Goal: Answer question/provide support: Share knowledge or assist other users

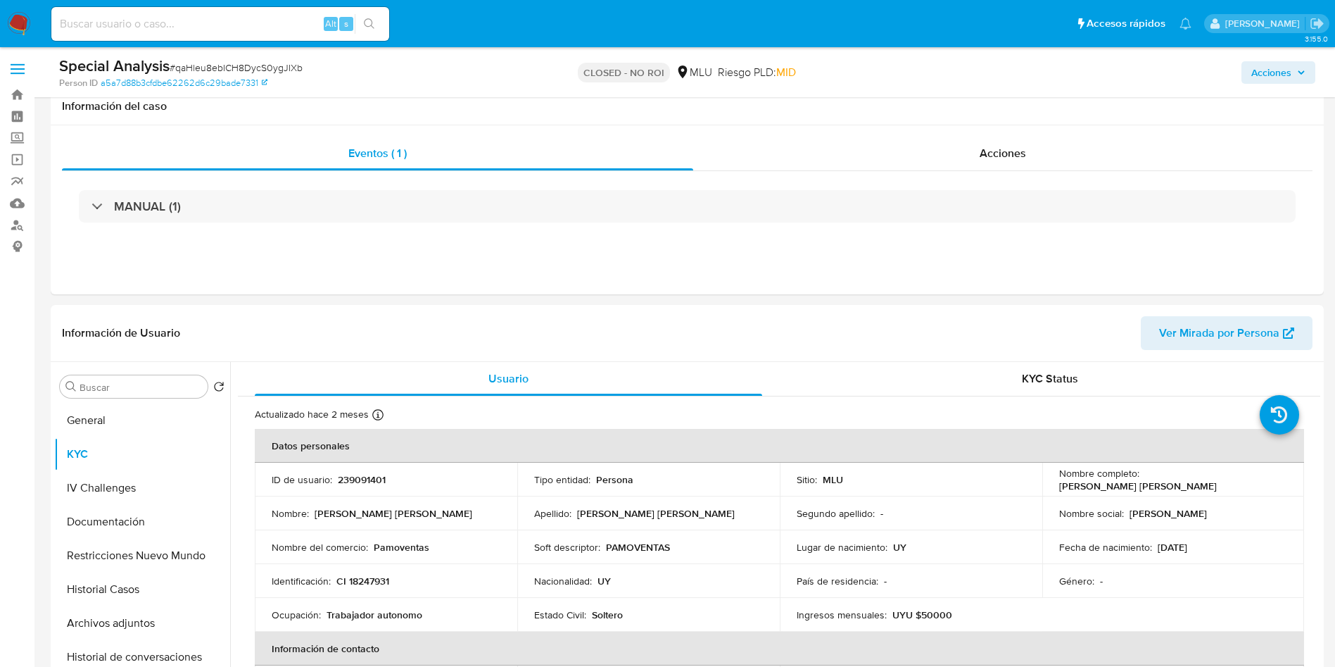
select select "10"
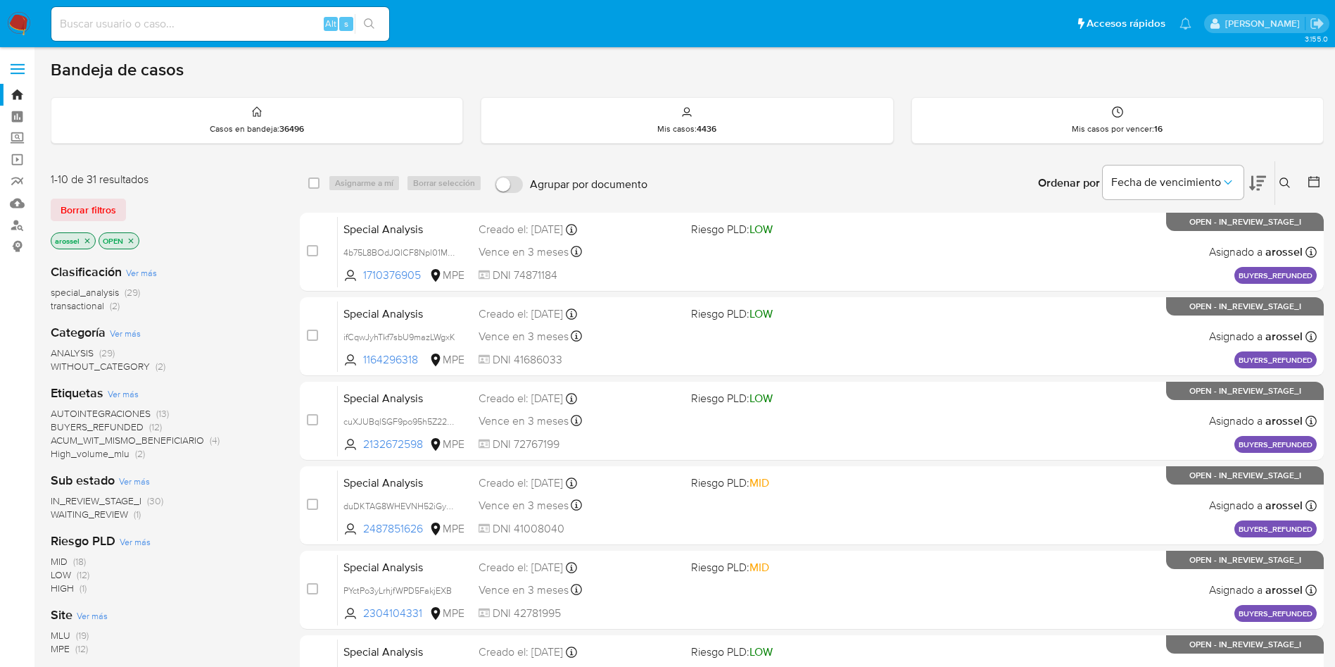
click at [122, 517] on span "WAITING_REVIEW" at bounding box center [89, 514] width 77 height 14
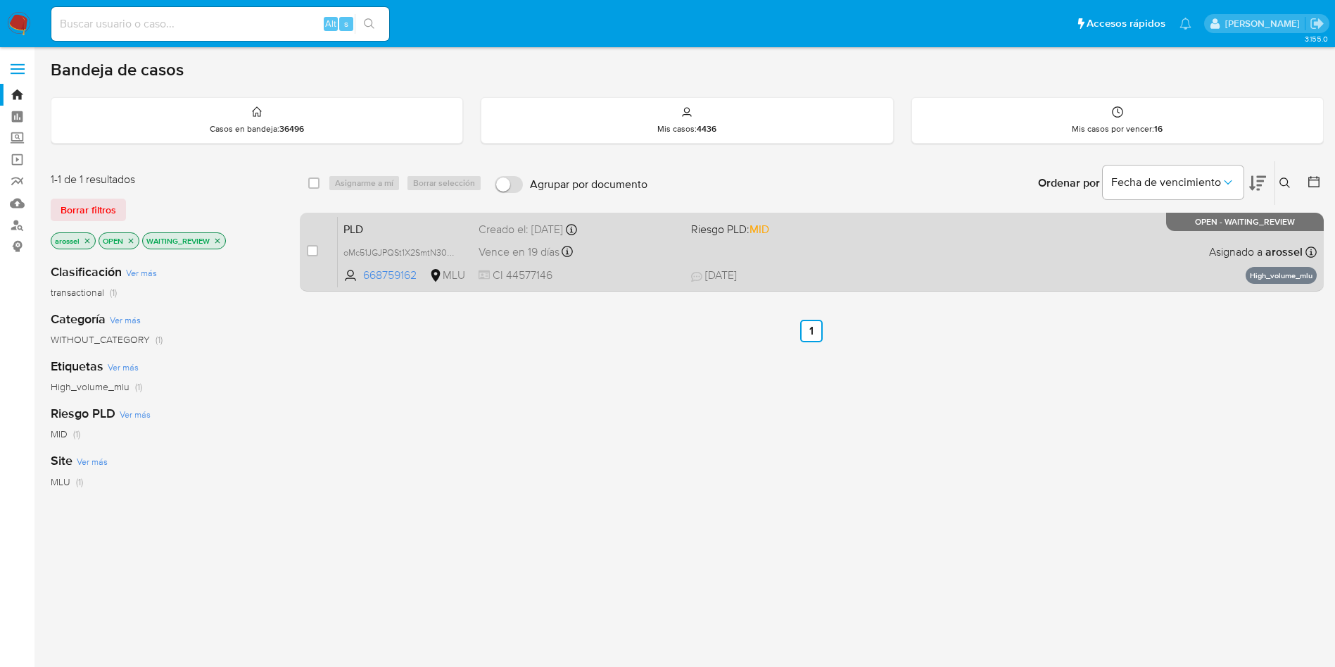
click at [912, 222] on div "PLD oMc51JGJPQSt1X2SmtN30Uun 668759162 MLU Riesgo PLD: MID Creado el: 12/06/202…" at bounding box center [827, 251] width 979 height 71
click at [313, 253] on input "checkbox" at bounding box center [312, 250] width 11 height 11
checkbox input "true"
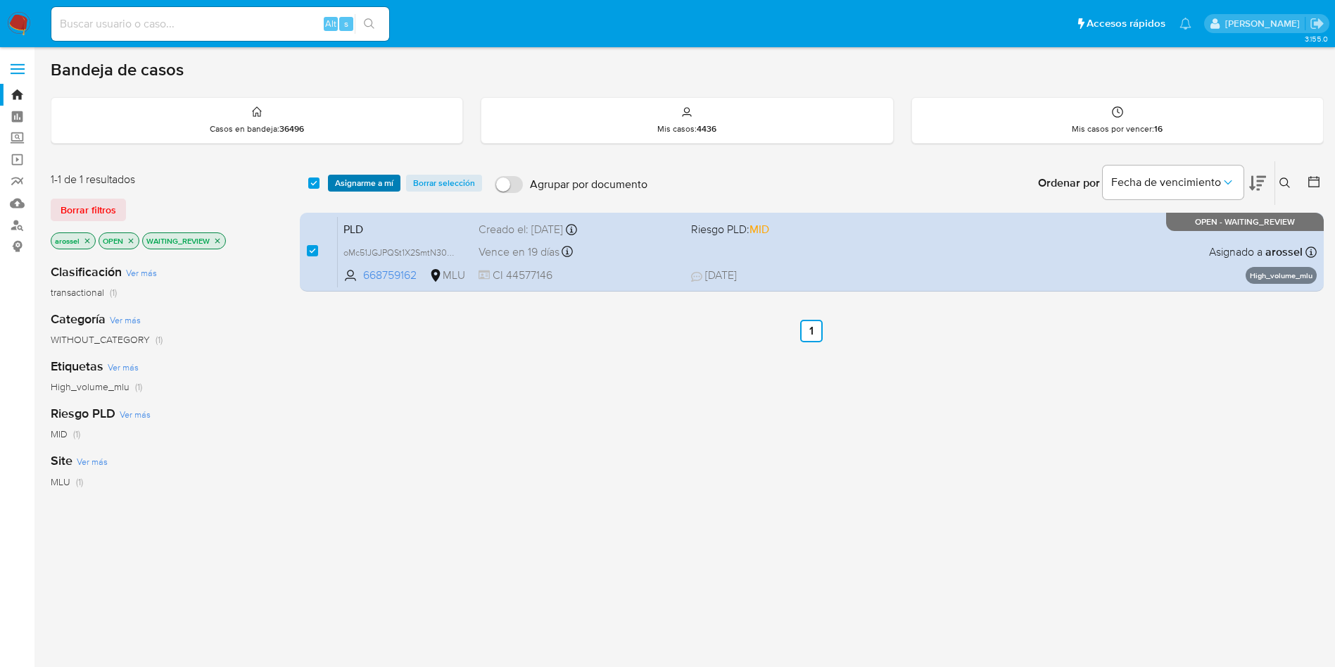
click at [379, 185] on span "Asignarme a mí" at bounding box center [364, 183] width 58 height 14
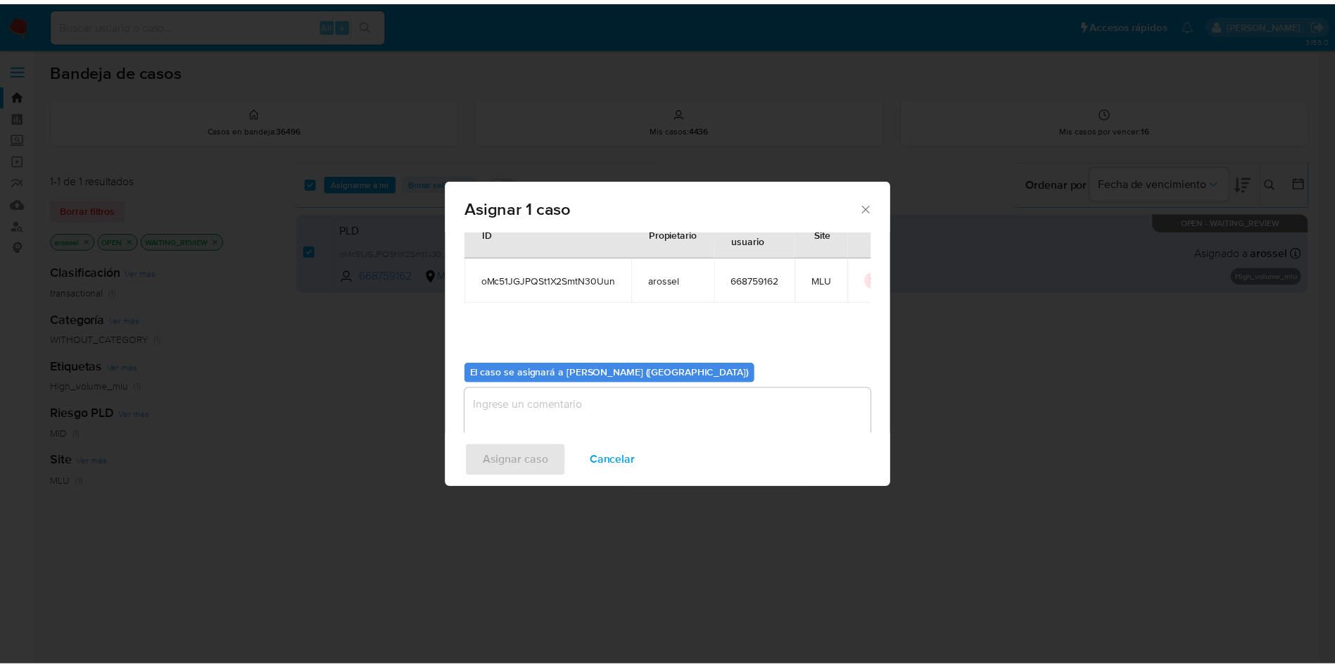
scroll to position [73, 0]
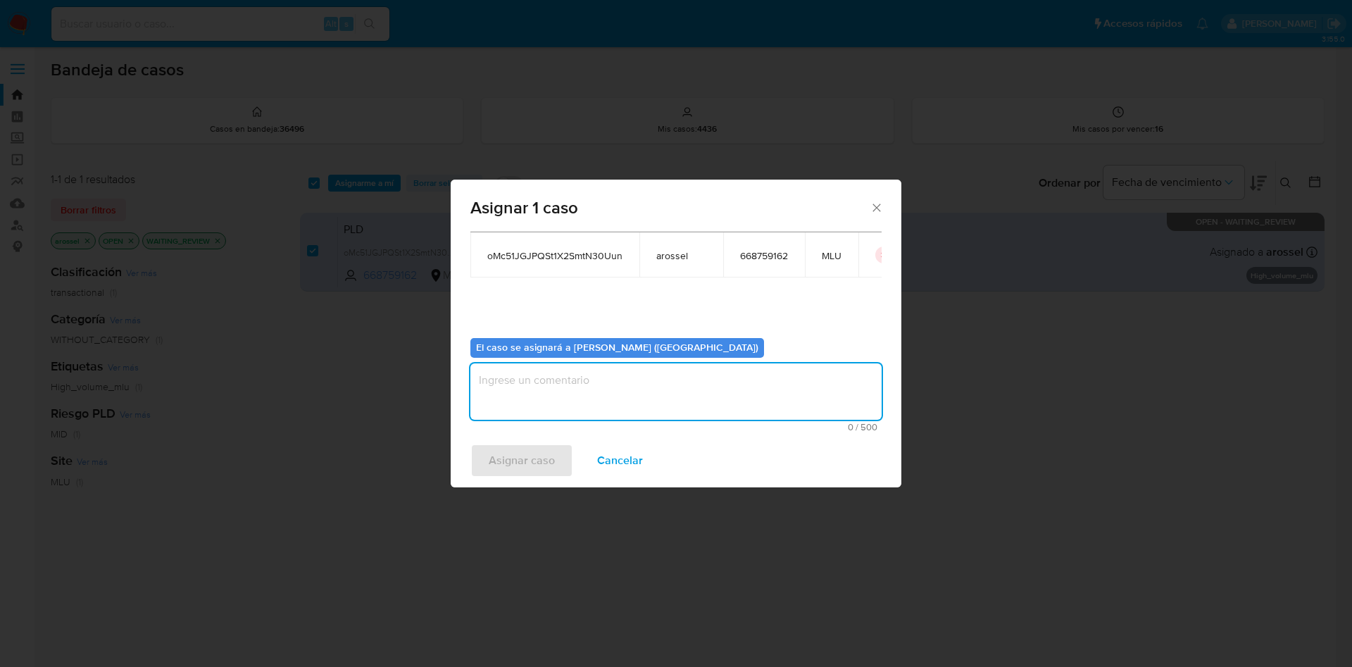
click at [613, 413] on textarea "assign-modal" at bounding box center [675, 391] width 411 height 56
click at [541, 464] on span "Asignar caso" at bounding box center [522, 460] width 66 height 31
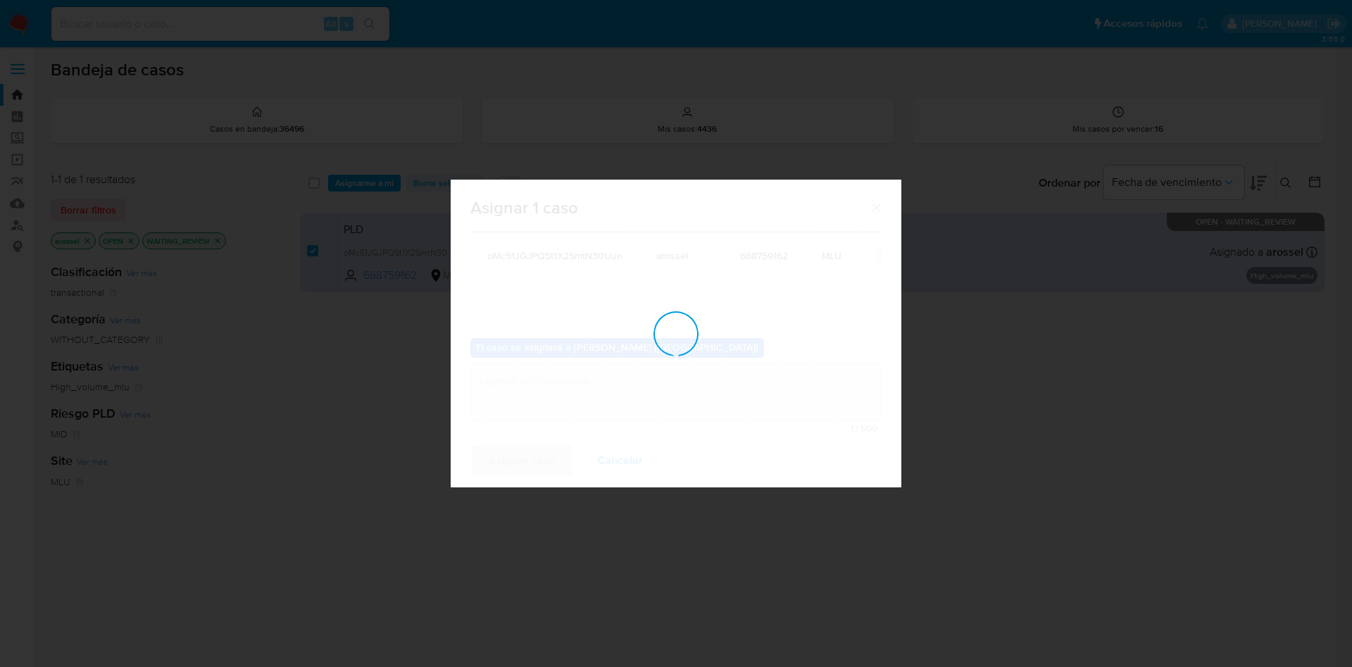
checkbox input "false"
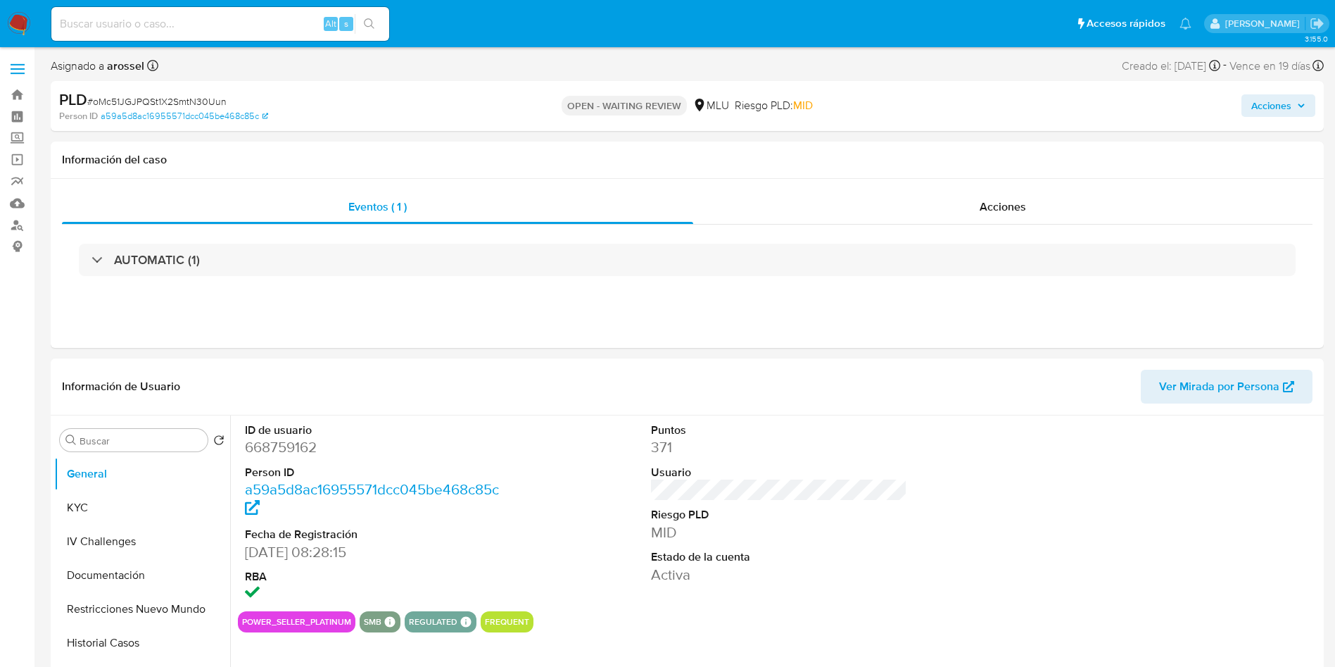
select select "10"
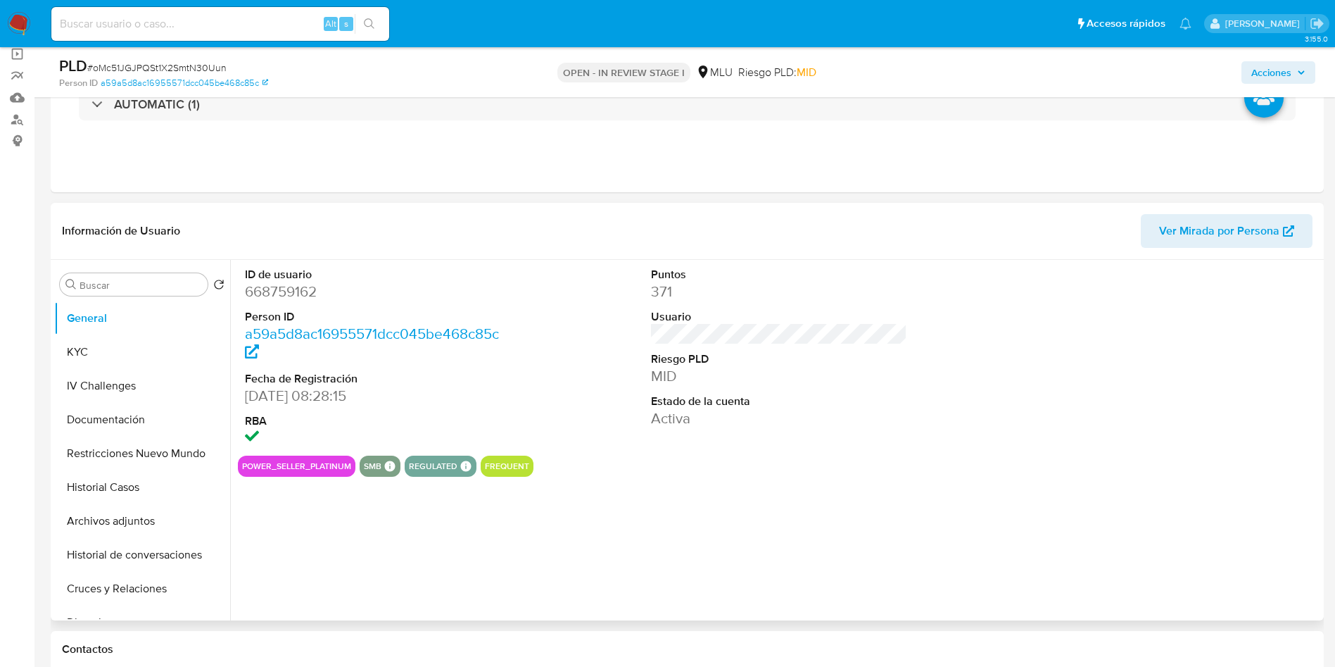
select select "10"
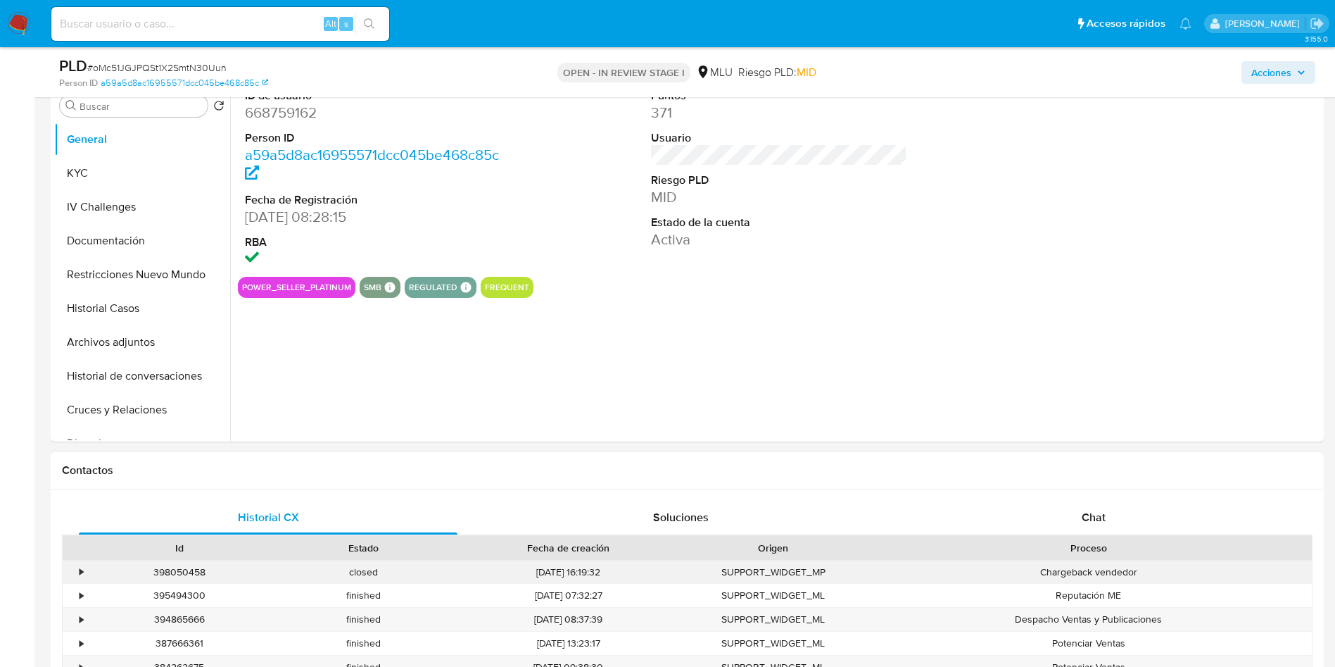
scroll to position [317, 0]
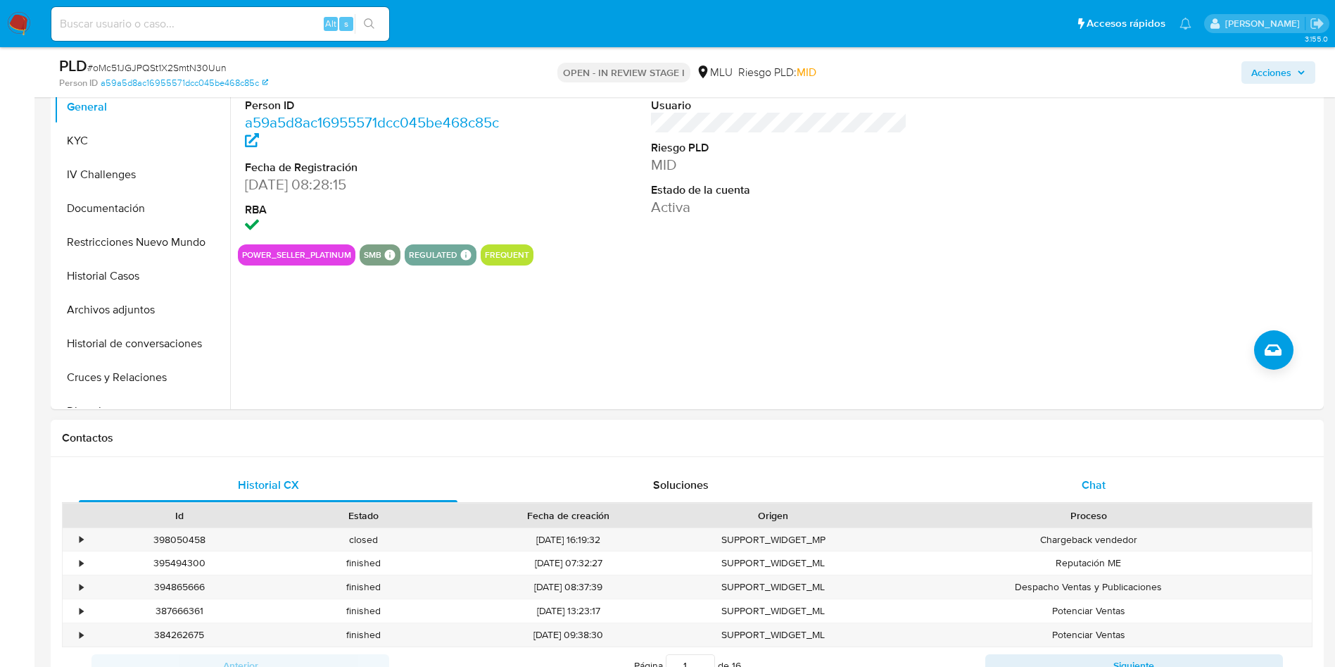
click at [1097, 478] on span "Chat" at bounding box center [1094, 485] width 24 height 16
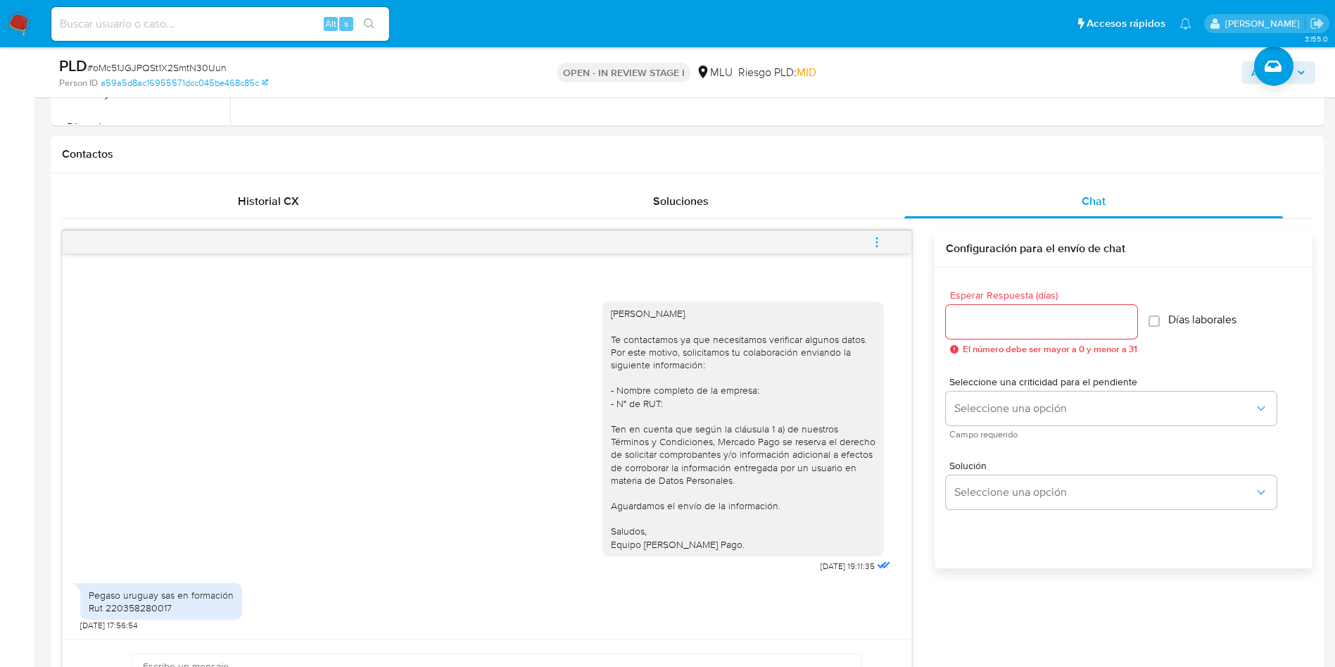
scroll to position [634, 0]
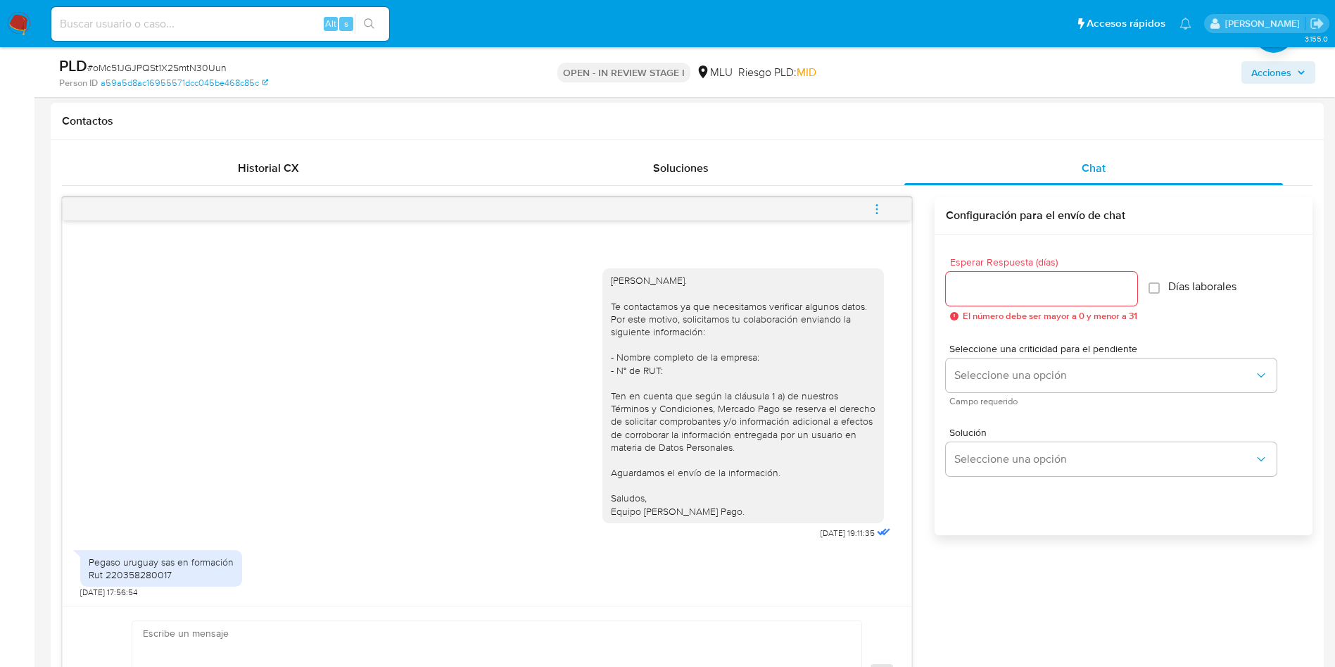
click at [153, 574] on div "Pegaso uruguay sas en formación Rut 220358280017" at bounding box center [161, 567] width 145 height 25
copy div "220358280017"
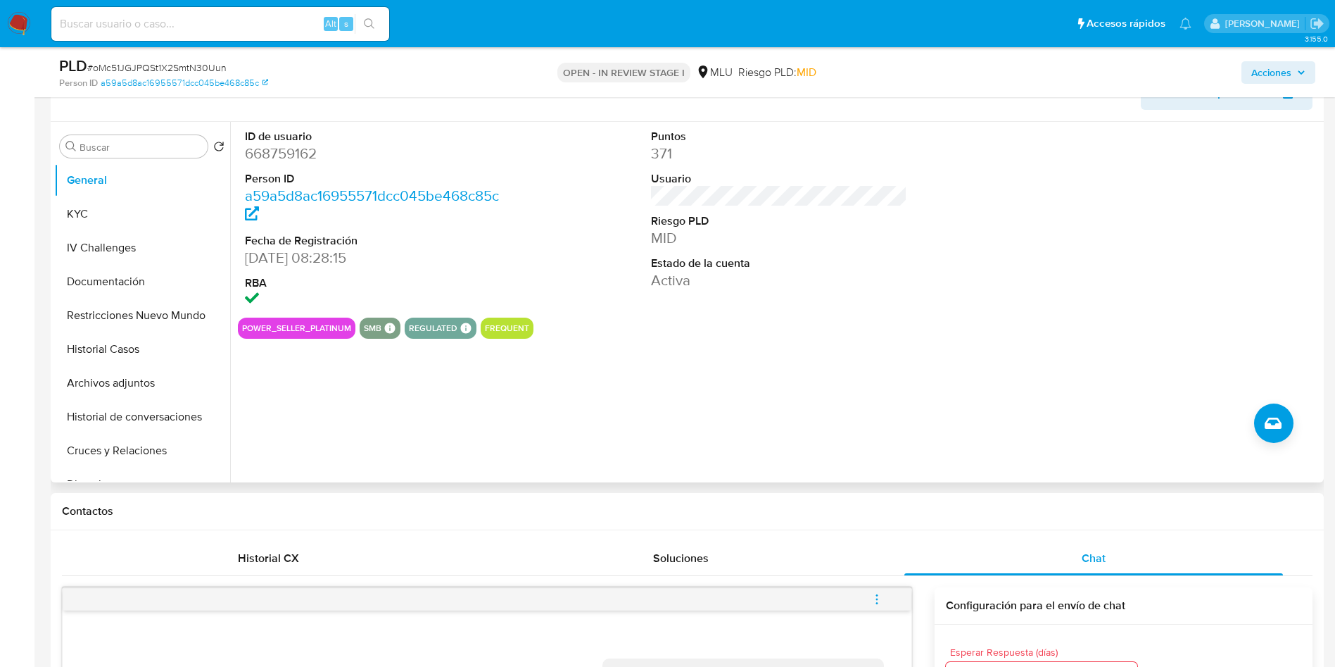
scroll to position [211, 0]
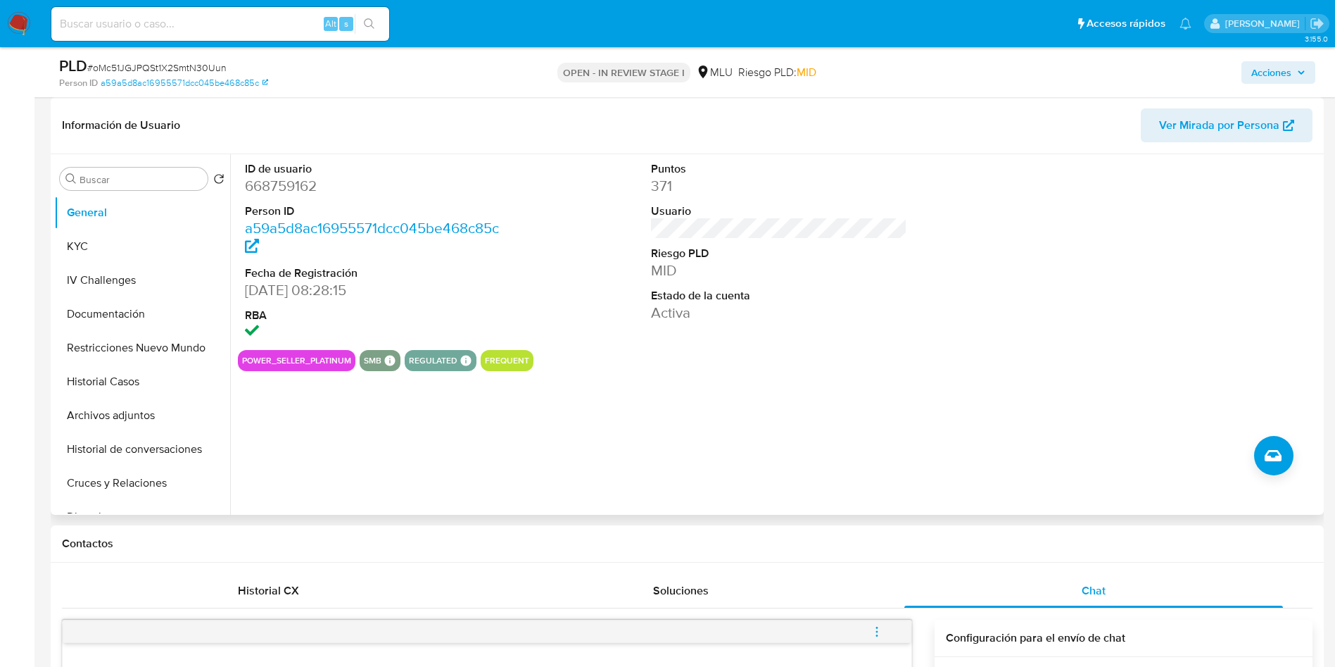
click at [289, 176] on dd "668759162" at bounding box center [373, 186] width 257 height 20
copy dd "668759162"
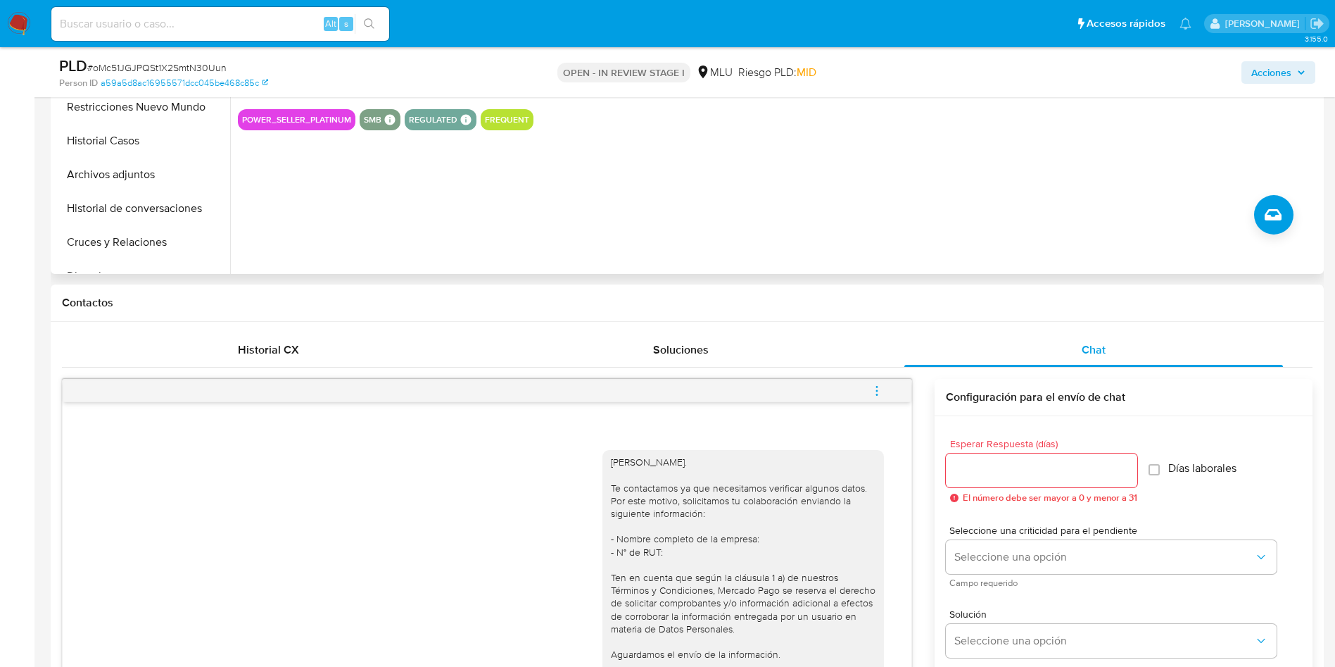
scroll to position [317, 0]
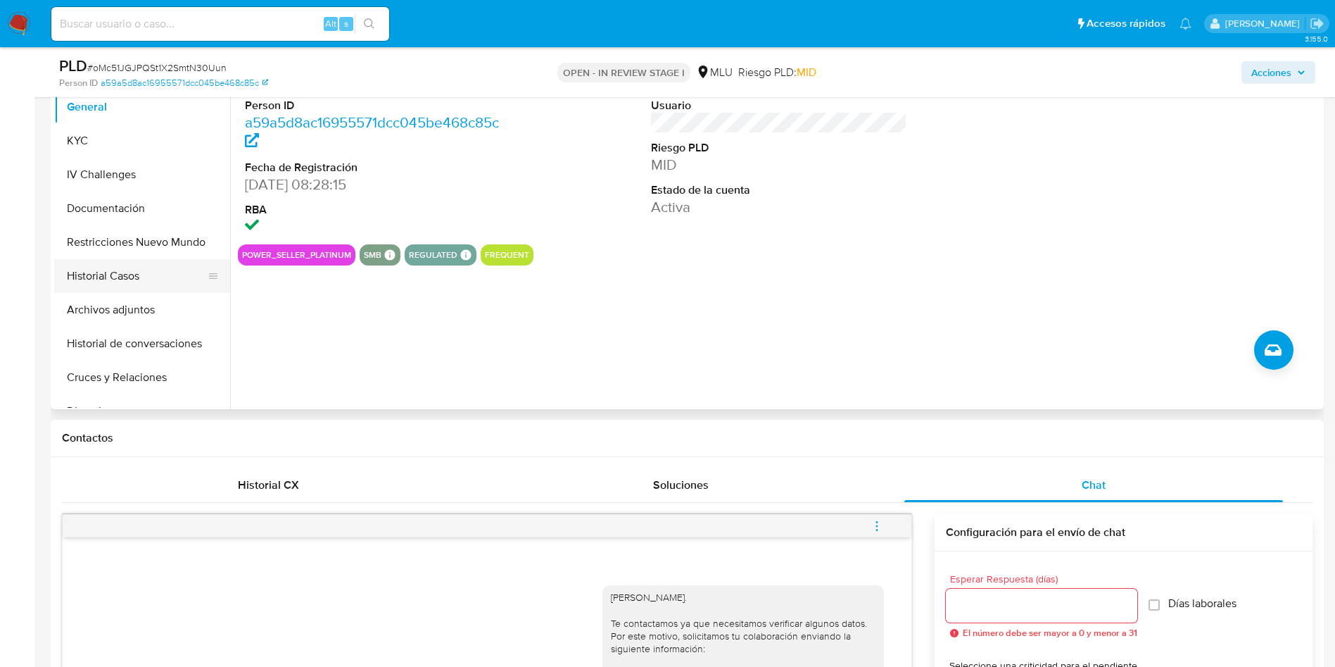
click at [140, 272] on button "Historial Casos" at bounding box center [136, 276] width 165 height 34
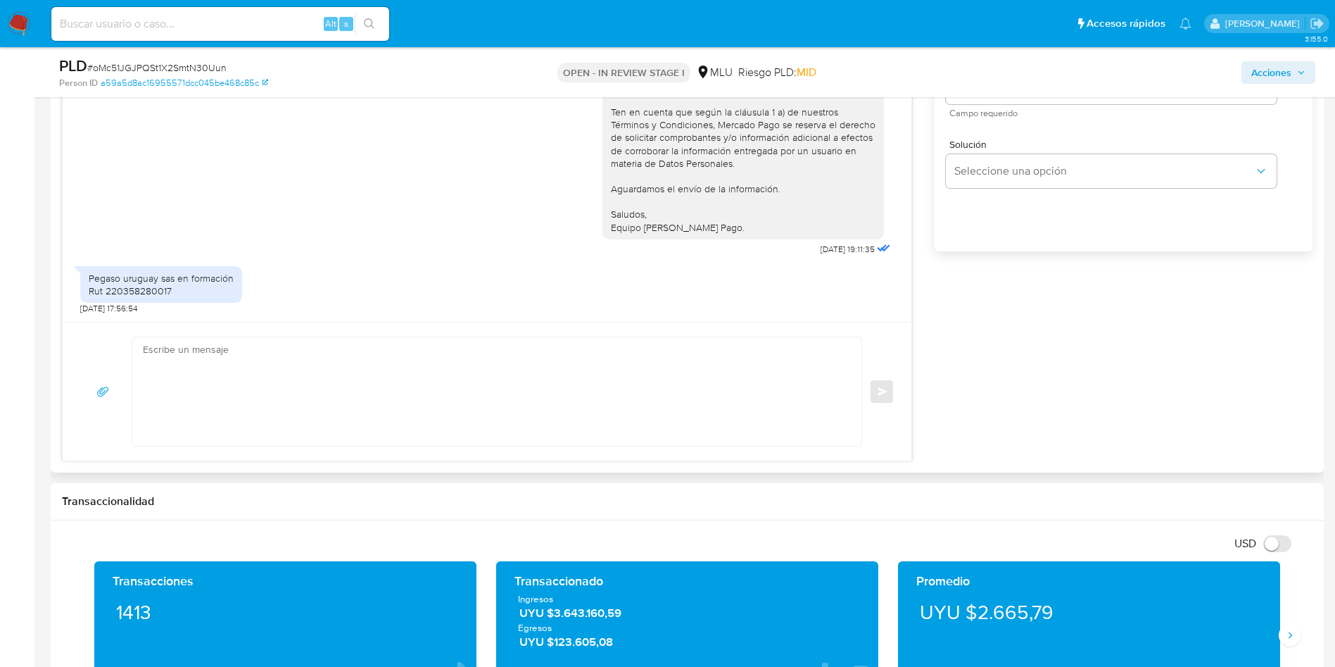
scroll to position [950, 0]
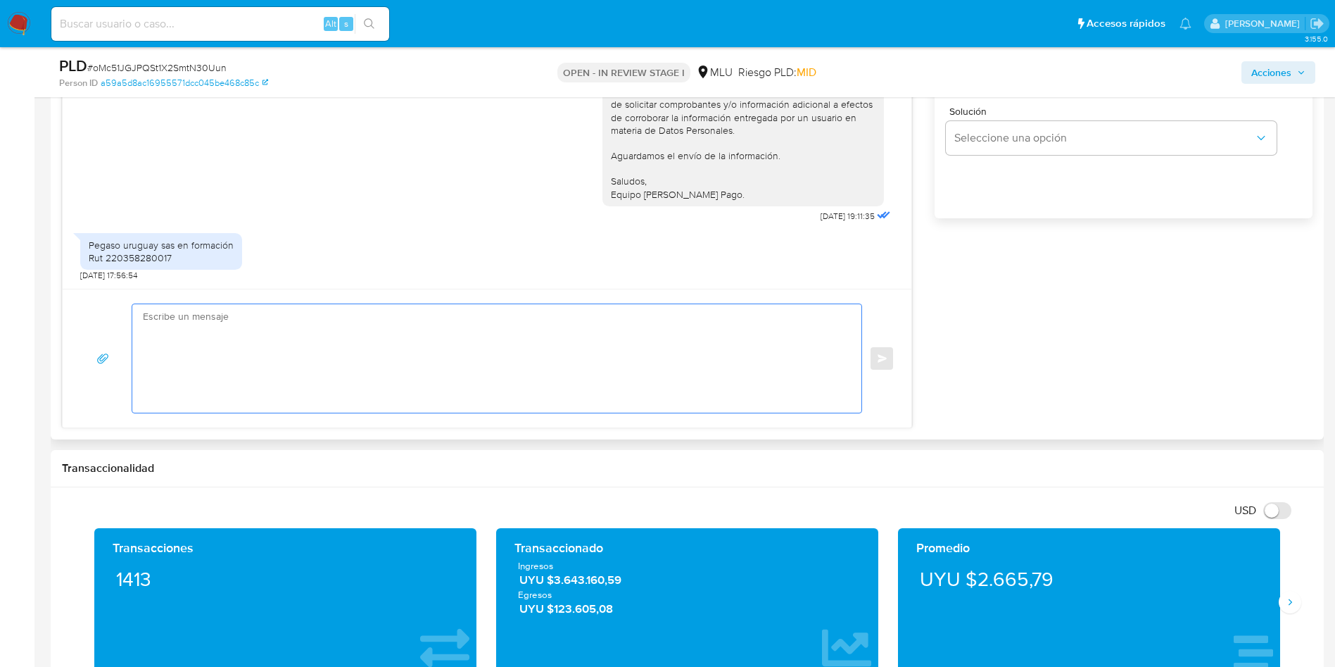
click at [428, 370] on textarea at bounding box center [493, 358] width 701 height 108
paste textarea "¡Muchas gracias por tu respuesta, xxx! Considerando la actividad mantenida en t…"
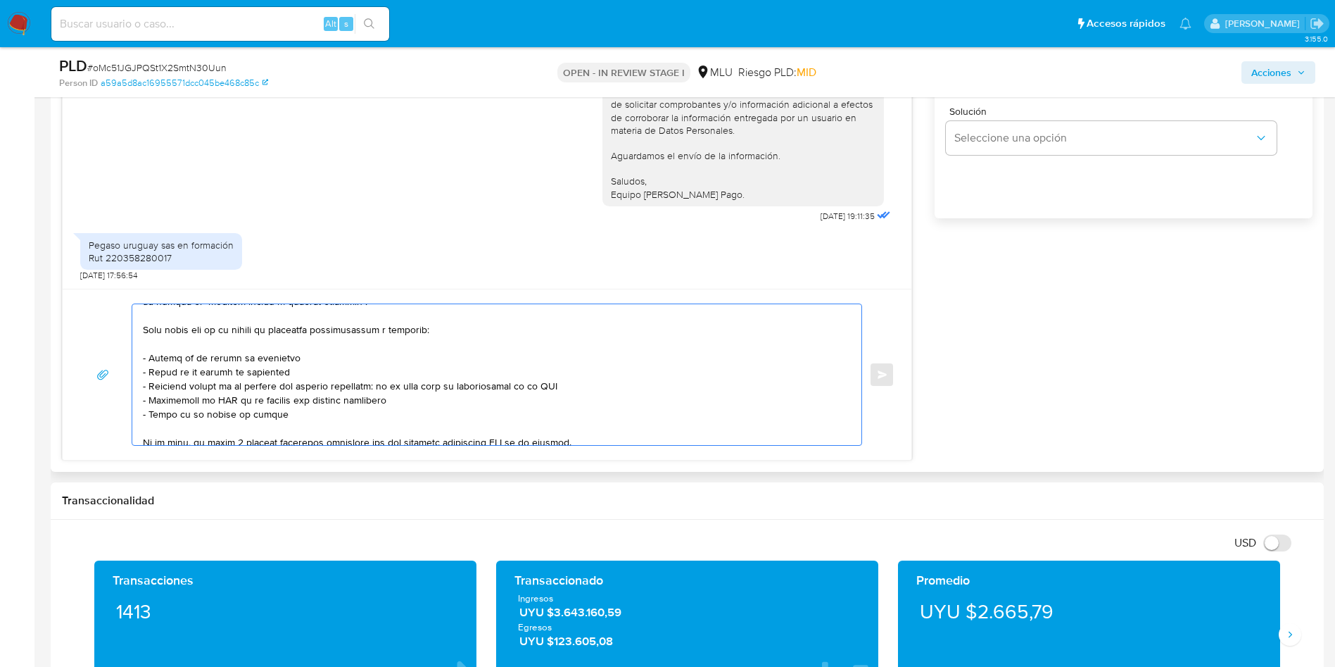
scroll to position [0, 0]
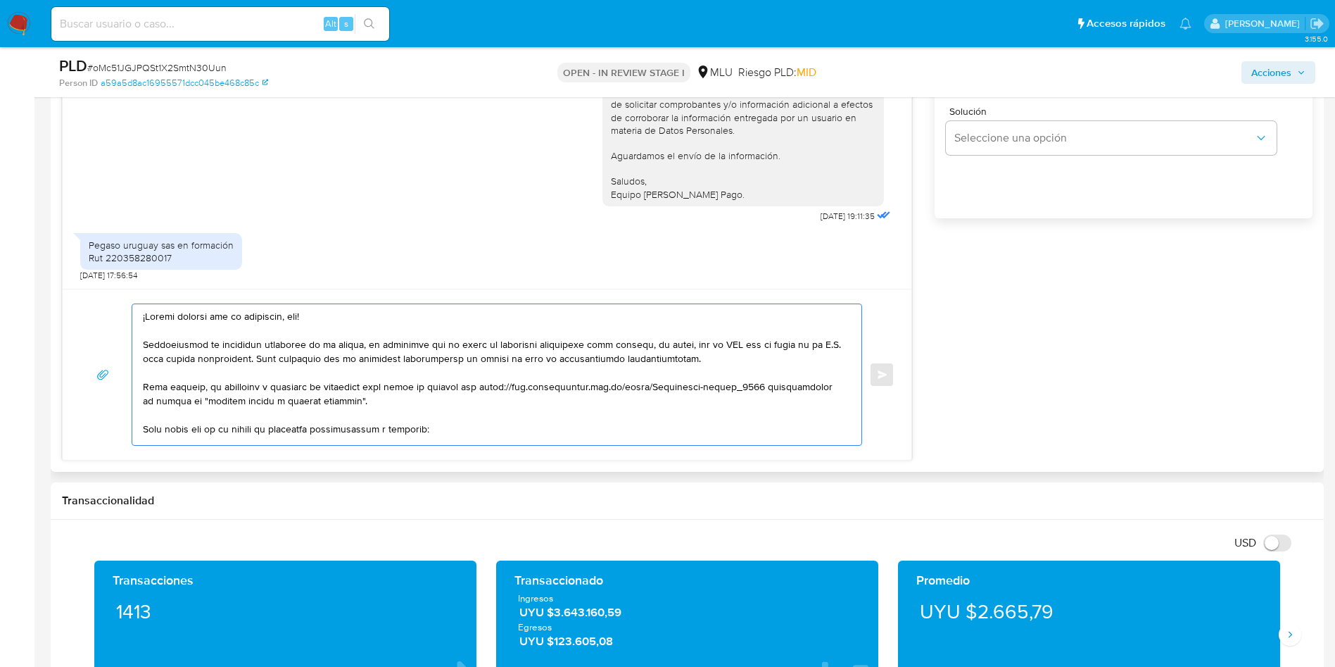
click at [296, 319] on textarea at bounding box center [493, 374] width 701 height 141
click at [297, 320] on textarea at bounding box center [493, 374] width 701 height 141
click at [535, 348] on textarea at bounding box center [493, 374] width 701 height 141
click at [553, 351] on textarea at bounding box center [493, 374] width 701 height 141
click at [121, 256] on div "Pegaso uruguay sas en formación Rut 220358280017" at bounding box center [161, 251] width 145 height 25
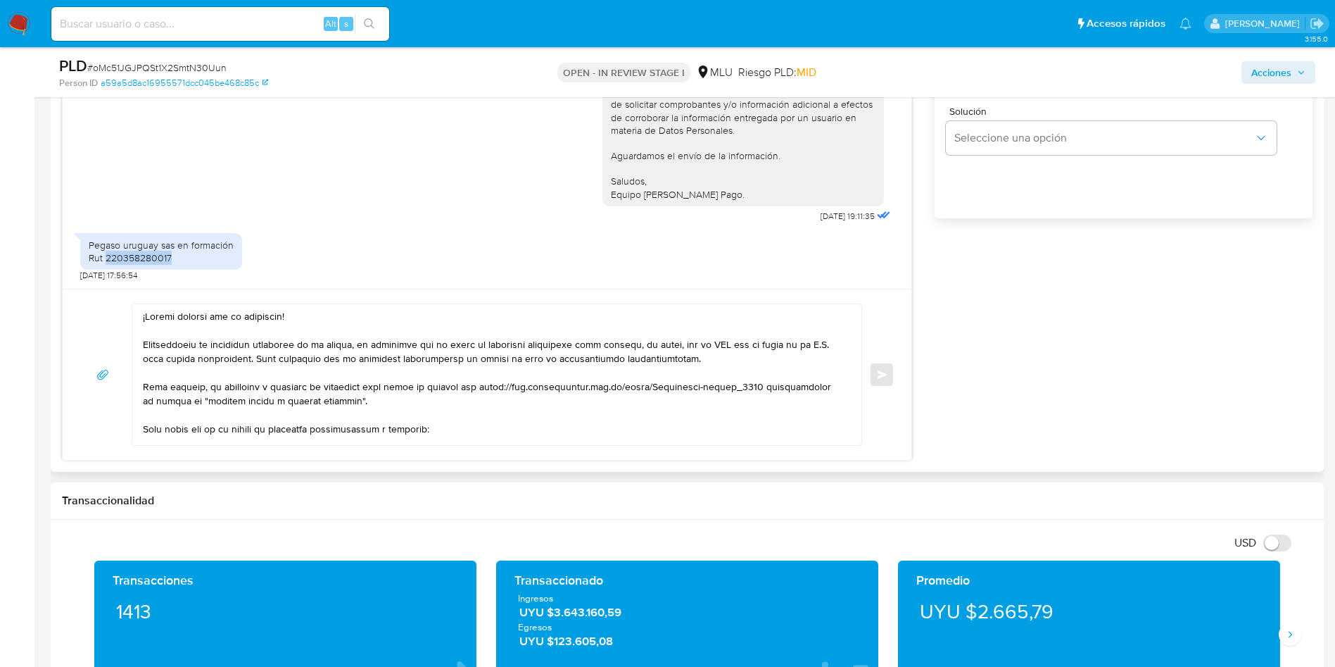
click at [121, 256] on div "Pegaso uruguay sas en formación Rut 220358280017" at bounding box center [161, 251] width 145 height 25
copy div "220358280017"
click at [755, 343] on textarea at bounding box center [493, 374] width 701 height 141
paste textarea "220358280017"
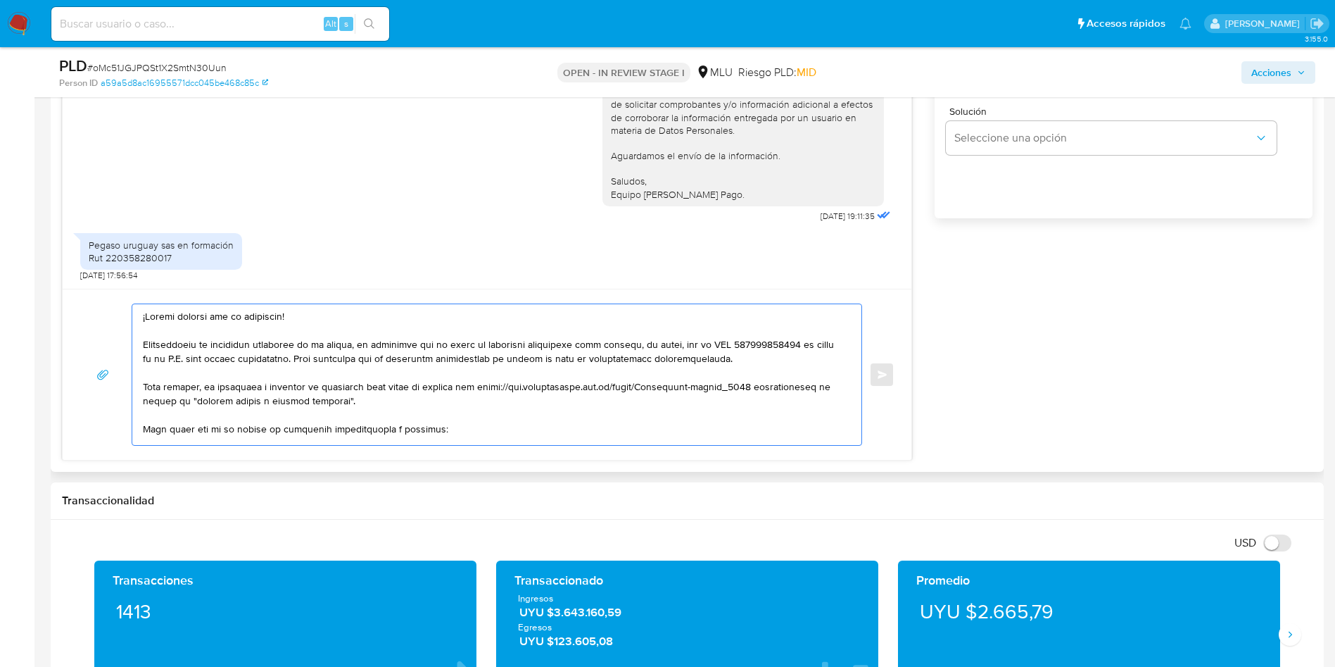
click at [291, 367] on textarea at bounding box center [493, 374] width 701 height 141
click at [411, 368] on textarea at bounding box center [493, 374] width 701 height 141
click at [409, 401] on textarea at bounding box center [493, 374] width 701 height 141
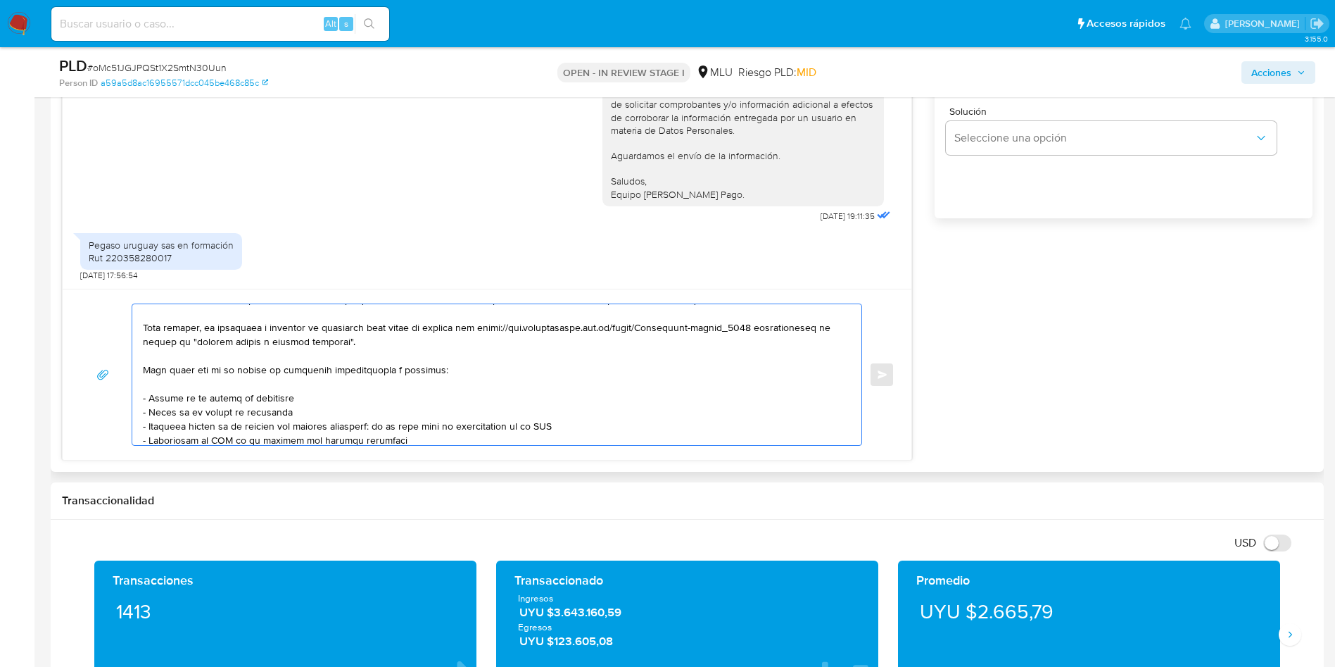
scroll to position [106, 0]
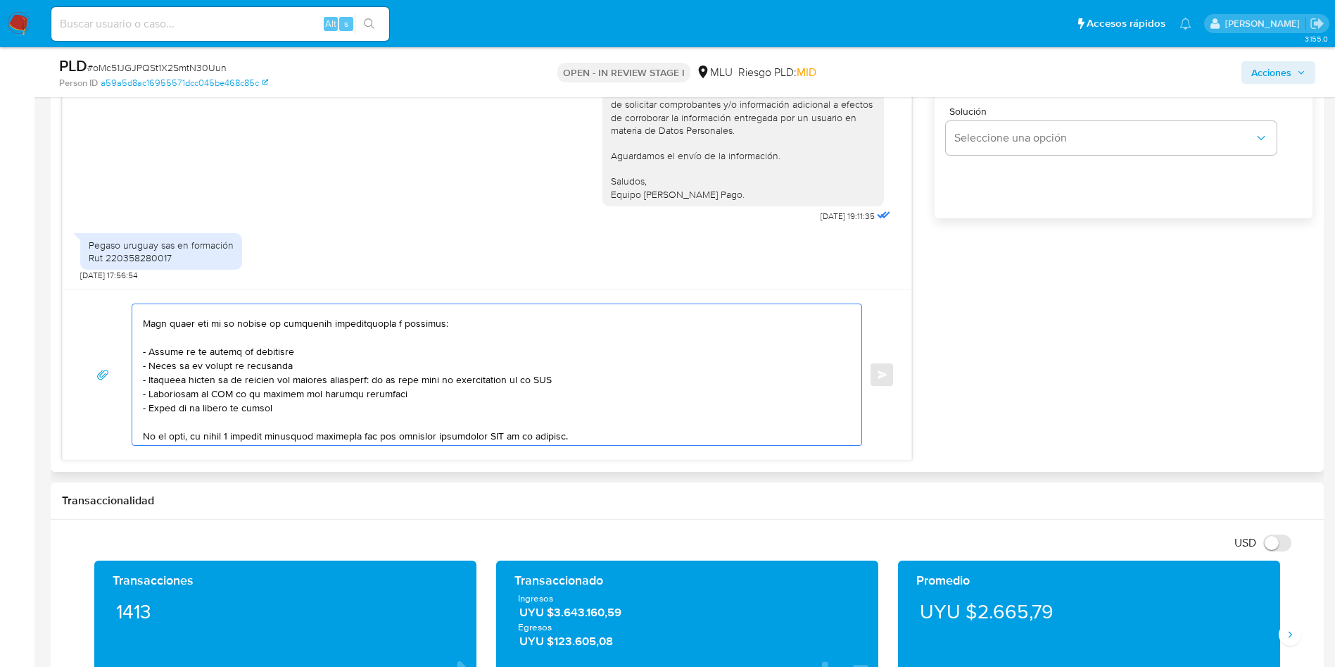
click at [332, 356] on textarea at bounding box center [493, 374] width 701 height 141
click at [316, 388] on textarea at bounding box center [493, 374] width 701 height 141
click at [418, 379] on textarea at bounding box center [493, 374] width 701 height 141
click at [322, 389] on textarea at bounding box center [493, 374] width 701 height 141
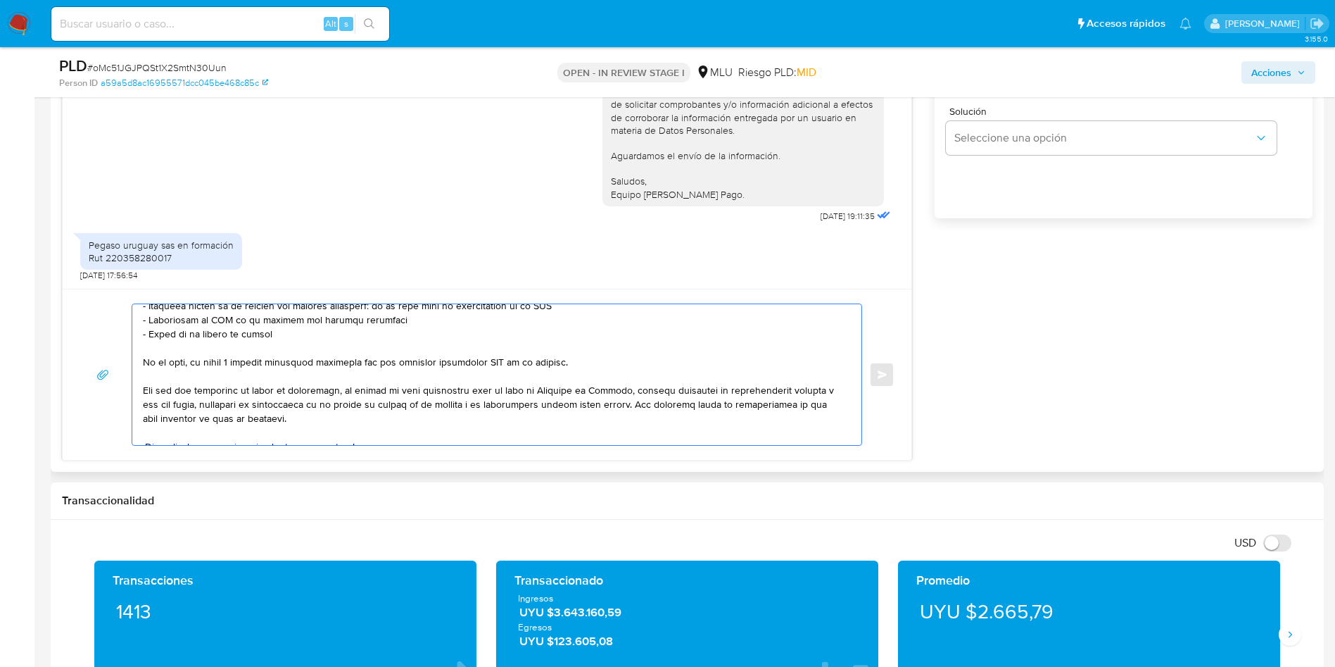
scroll to position [211, 0]
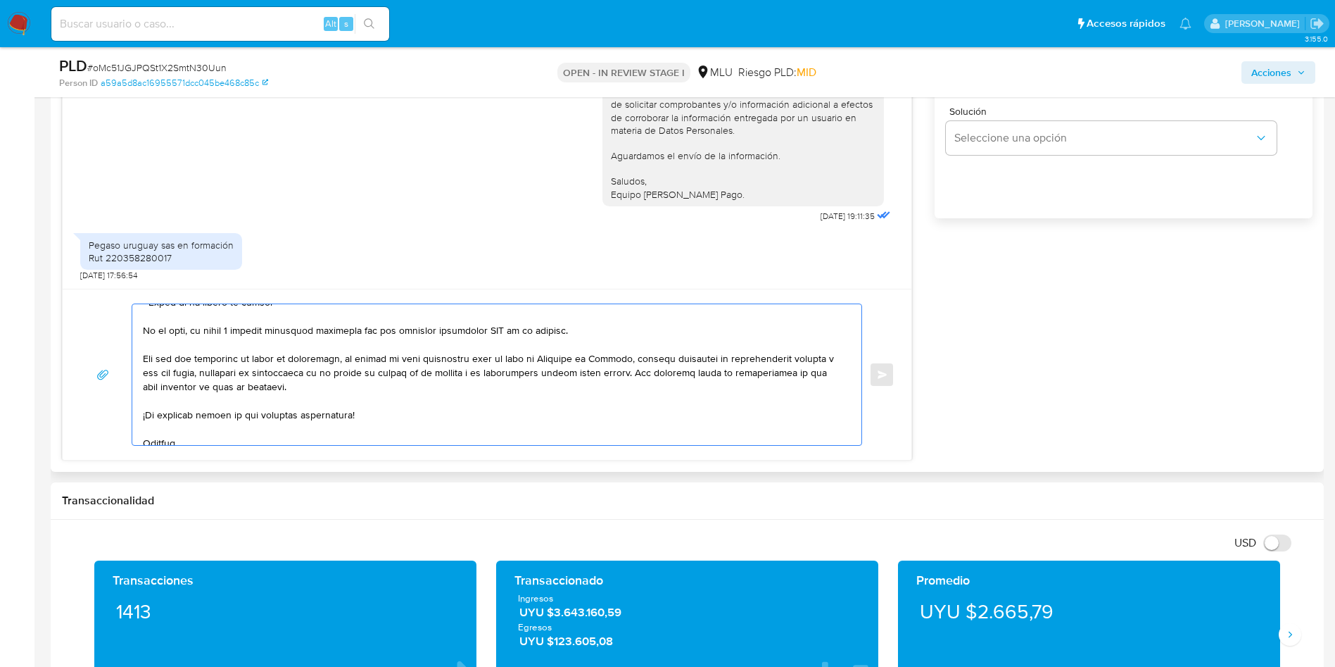
click at [402, 365] on textarea at bounding box center [493, 374] width 701 height 141
click at [414, 391] on textarea at bounding box center [493, 374] width 701 height 141
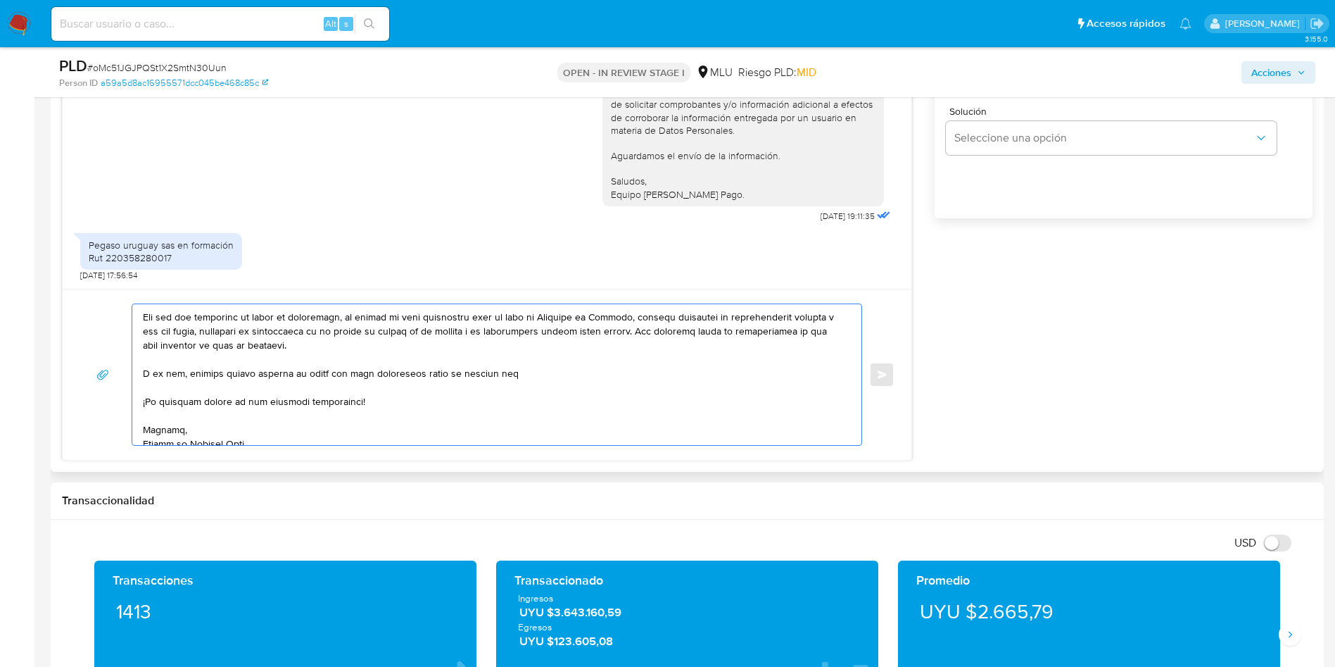
scroll to position [263, 0]
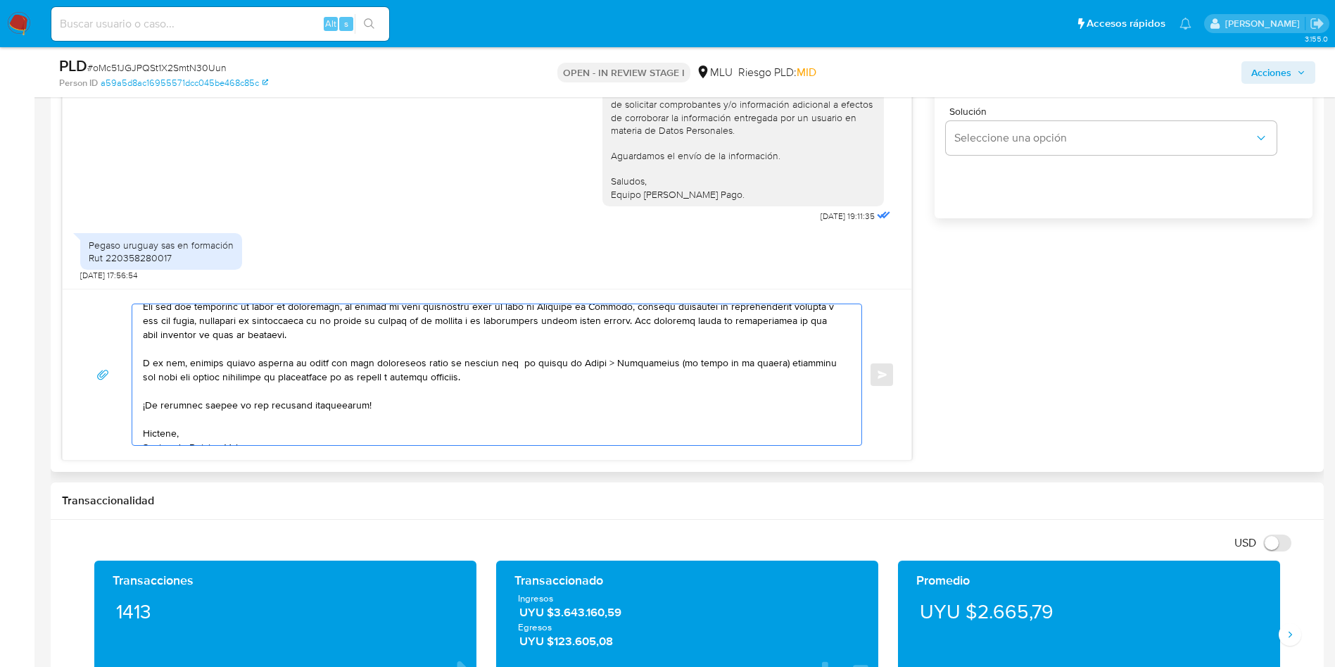
click at [688, 375] on textarea at bounding box center [493, 374] width 701 height 141
type textarea "¡Muchas gracias por tu respuesta! Considerando la actividad mantenida en tu cue…"
click at [268, 360] on textarea at bounding box center [493, 374] width 701 height 141
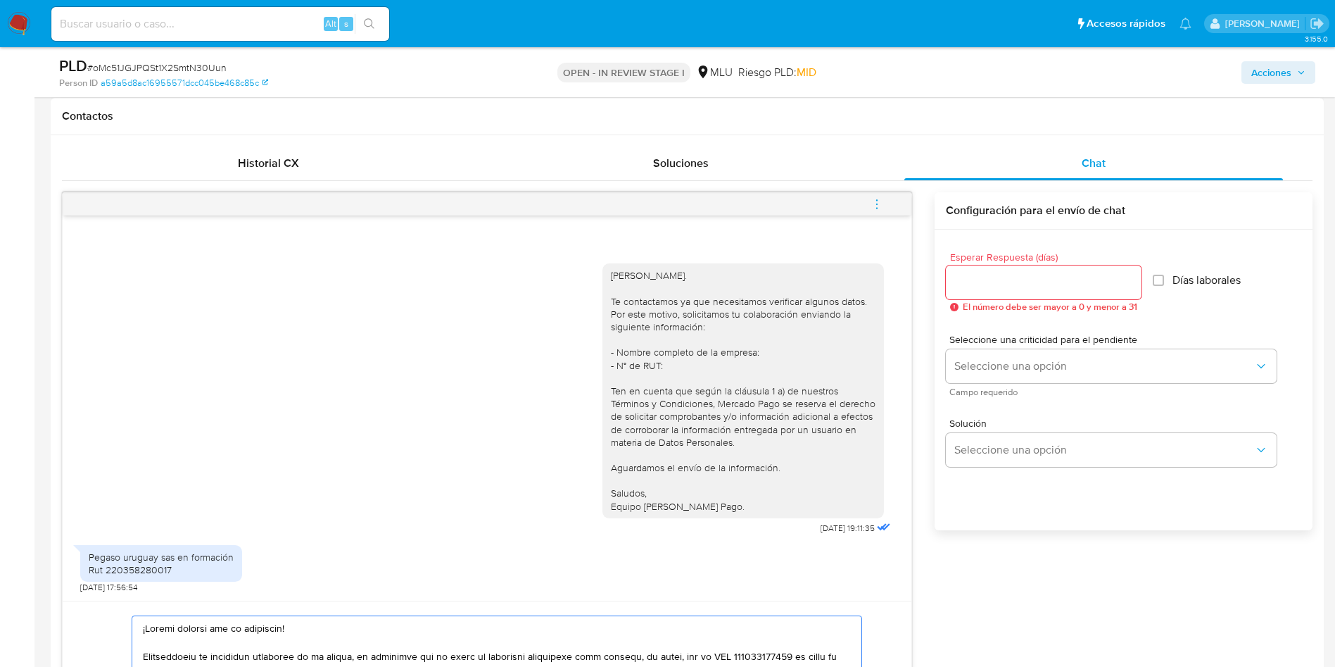
scroll to position [634, 0]
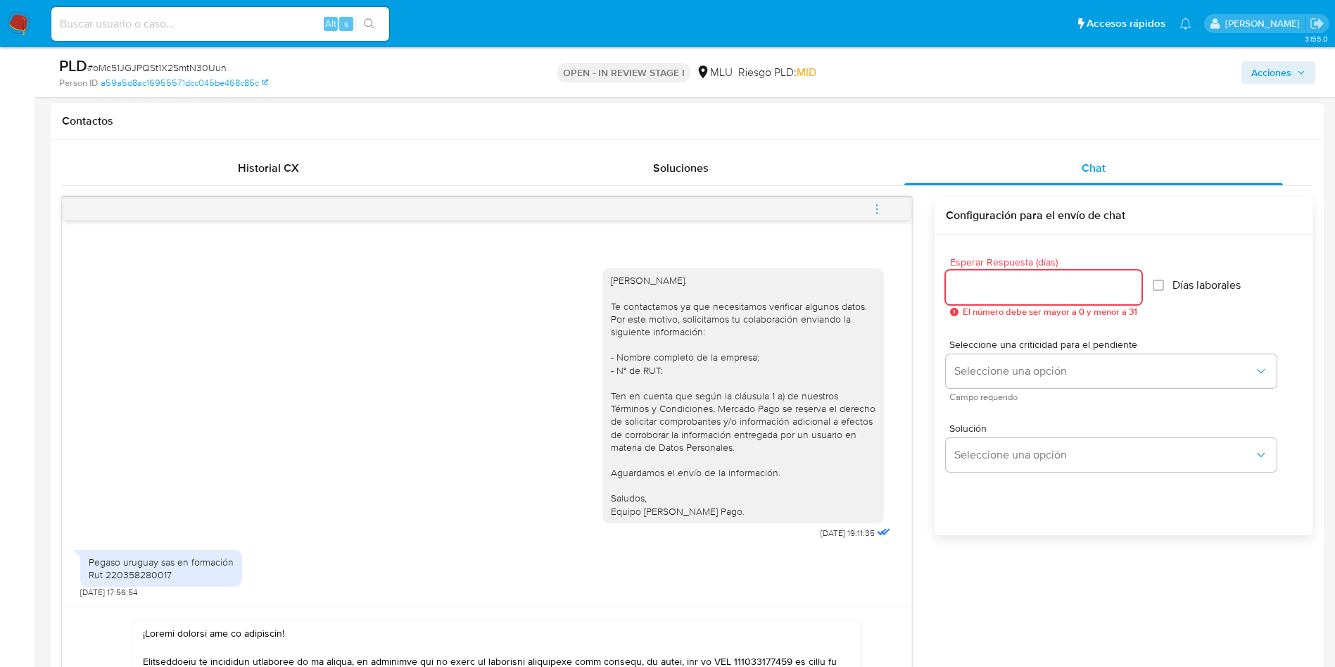
click at [1014, 282] on input "Esperar Respuesta (días)" at bounding box center [1044, 287] width 196 height 18
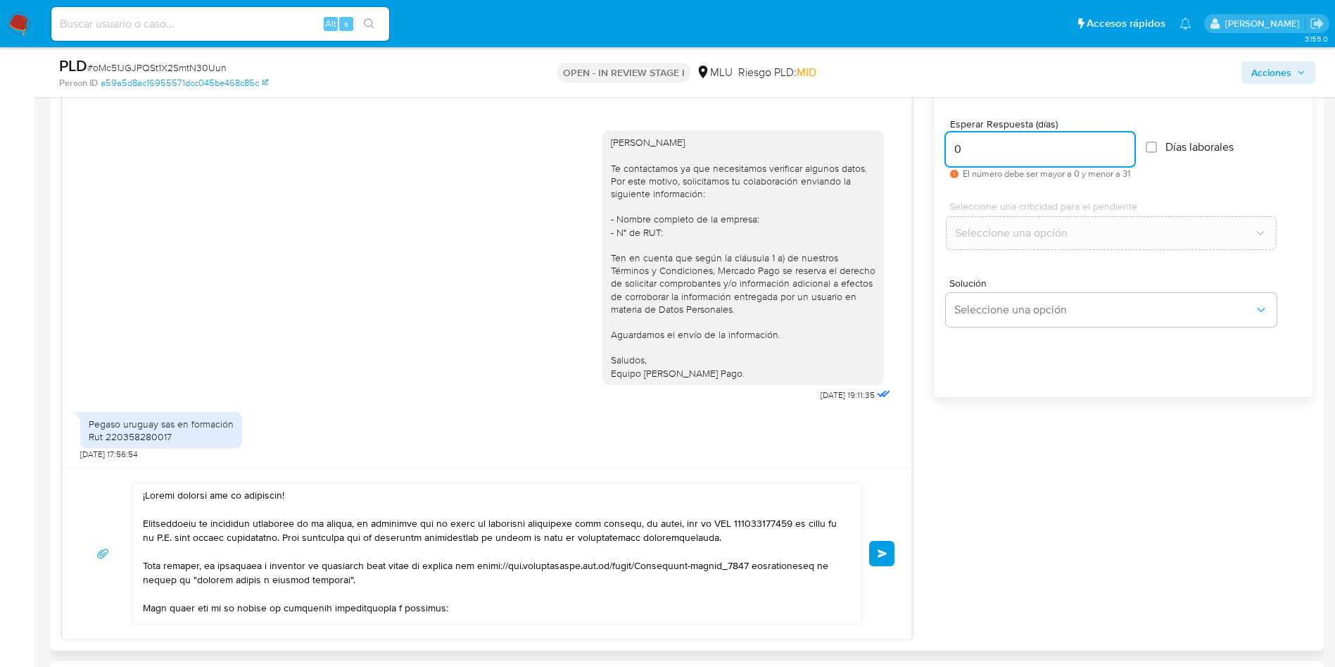
scroll to position [845, 0]
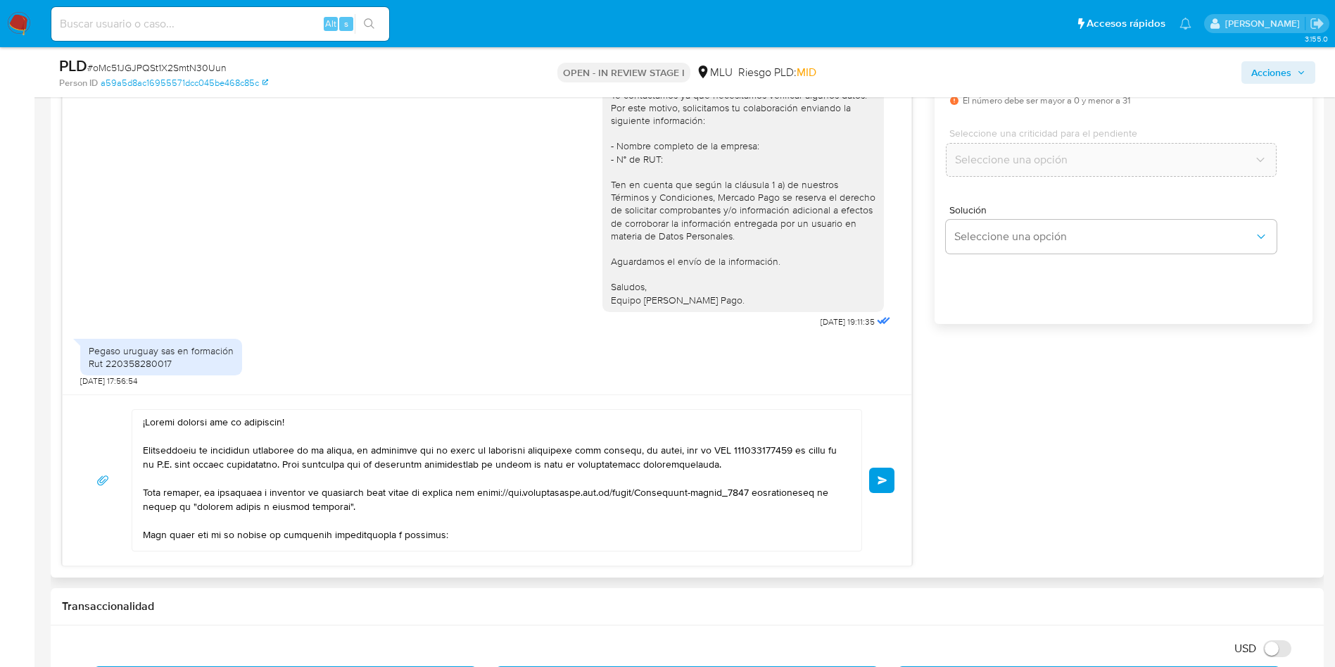
type input "0"
click at [130, 365] on div "Pegaso uruguay sas en formación Rut 220358280017" at bounding box center [161, 356] width 145 height 25
click at [129, 367] on div "Pegaso uruguay sas en formación Rut 220358280017" at bounding box center [161, 356] width 145 height 25
copy div "220358280017"
click at [892, 482] on button "Enviar" at bounding box center [881, 479] width 25 height 25
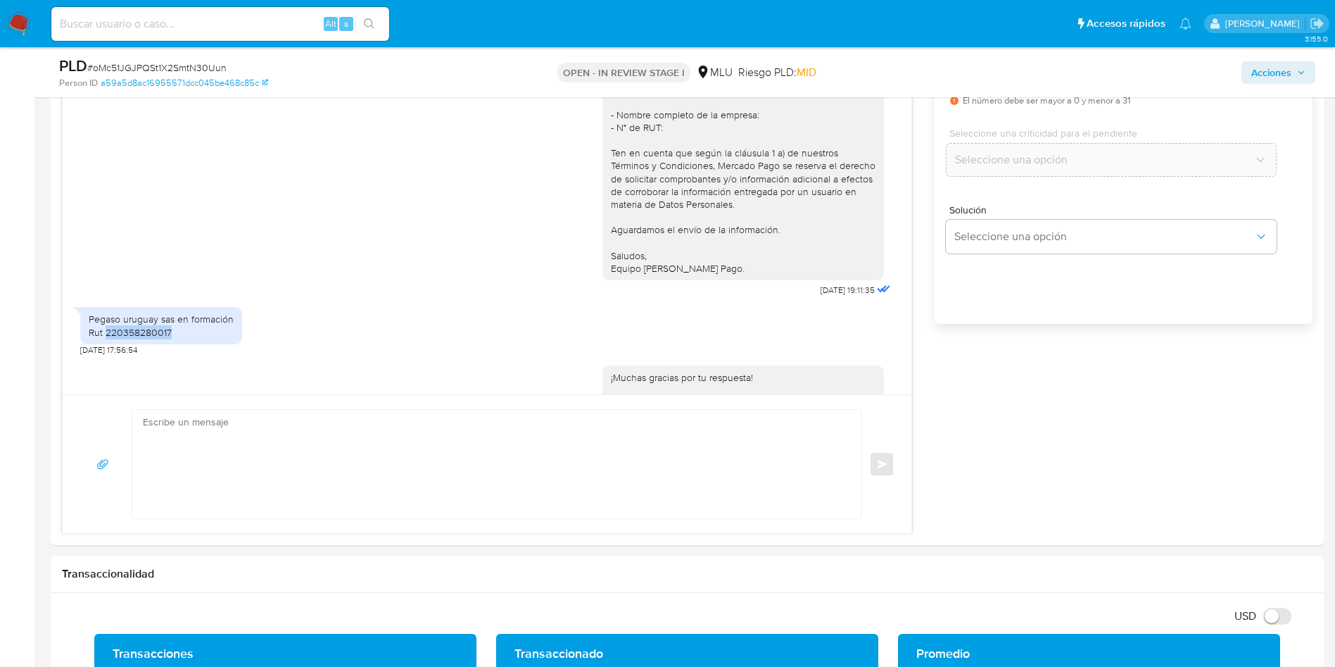
scroll to position [573, 0]
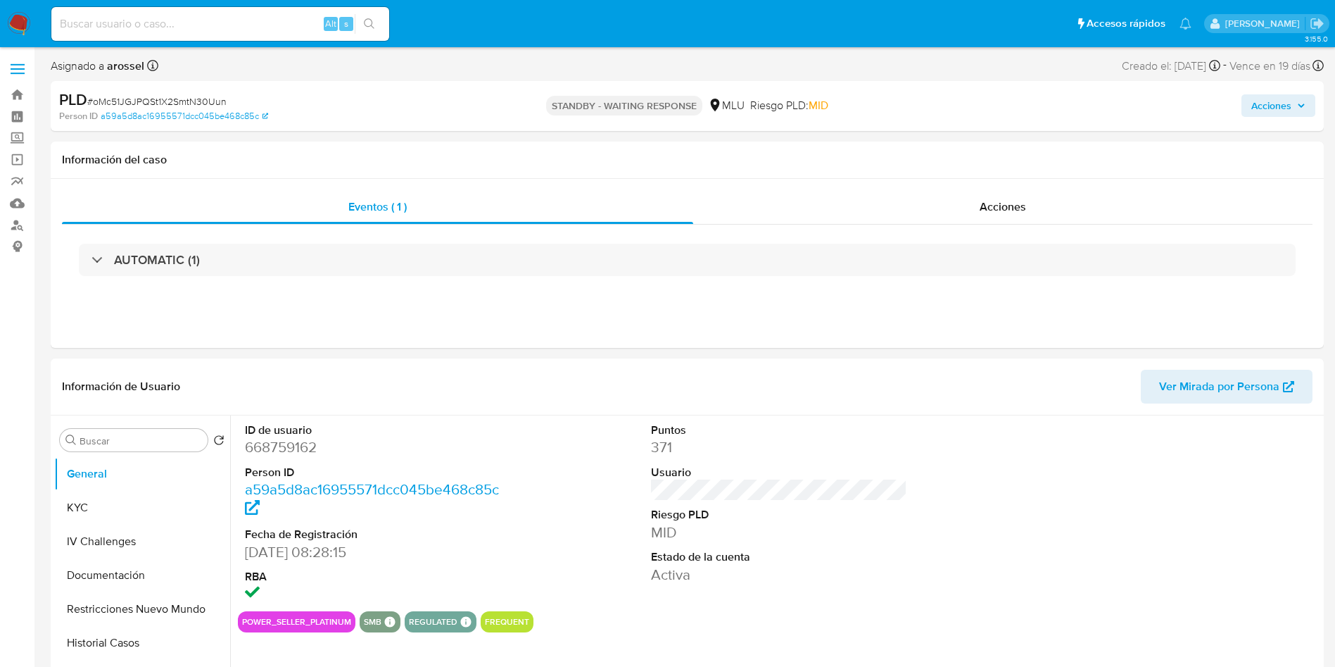
select select "10"
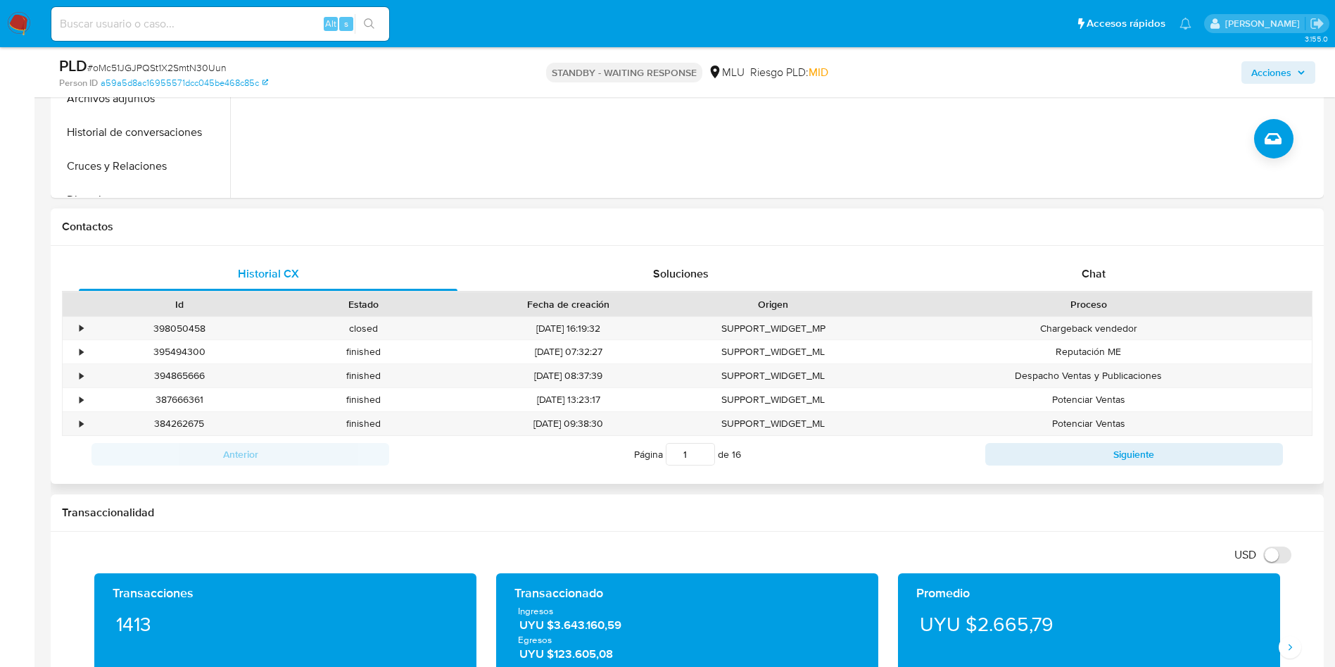
drag, startPoint x: 1058, startPoint y: 251, endPoint x: 1072, endPoint y: 268, distance: 21.5
click at [470, 203] on div "Historial CX Soluciones Chat Id Estado Fecha de creación Origen Proceso • 39805…" at bounding box center [466, 164] width 7 height 79
click at [1072, 268] on div "Chat" at bounding box center [1094, 274] width 379 height 34
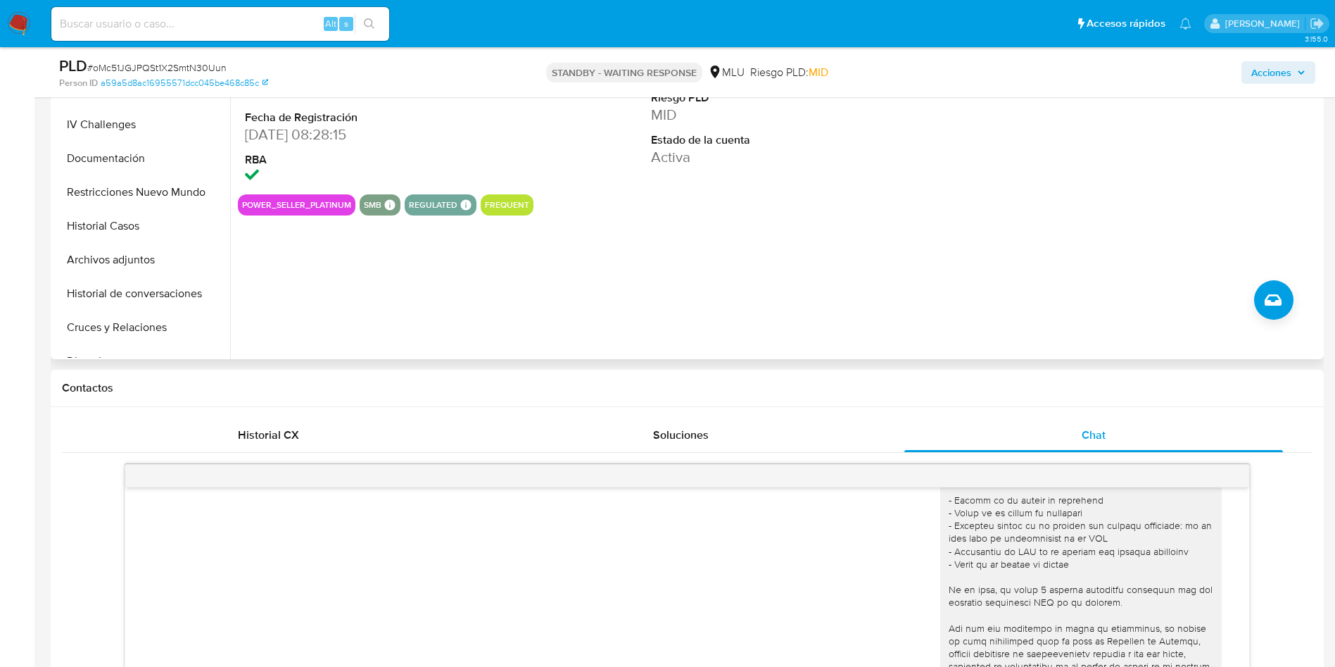
scroll to position [211, 0]
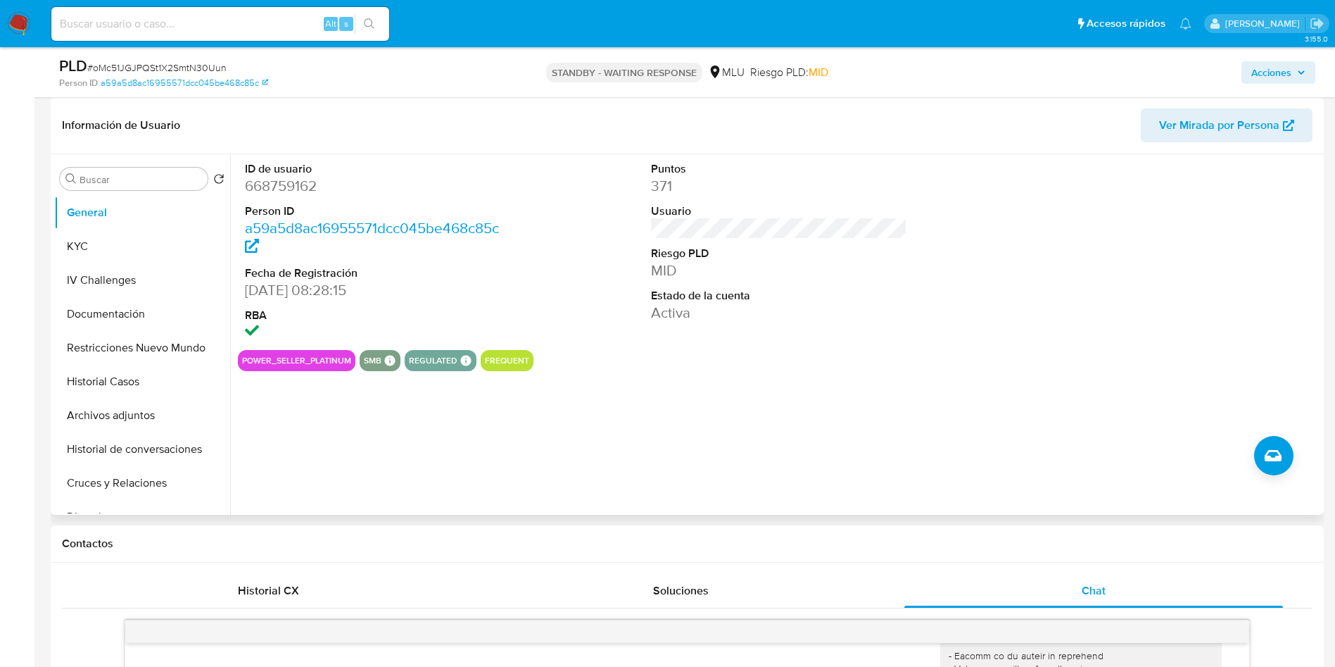
click at [282, 170] on dt "ID de usuario" at bounding box center [373, 168] width 257 height 15
click at [289, 197] on dl "ID de usuario 668759162 Person ID a59a5d8ac16955571dcc045be468c85c Fecha de Reg…" at bounding box center [373, 252] width 257 height 182
click at [284, 184] on dd "668759162" at bounding box center [373, 186] width 257 height 20
copy dd "668759162"
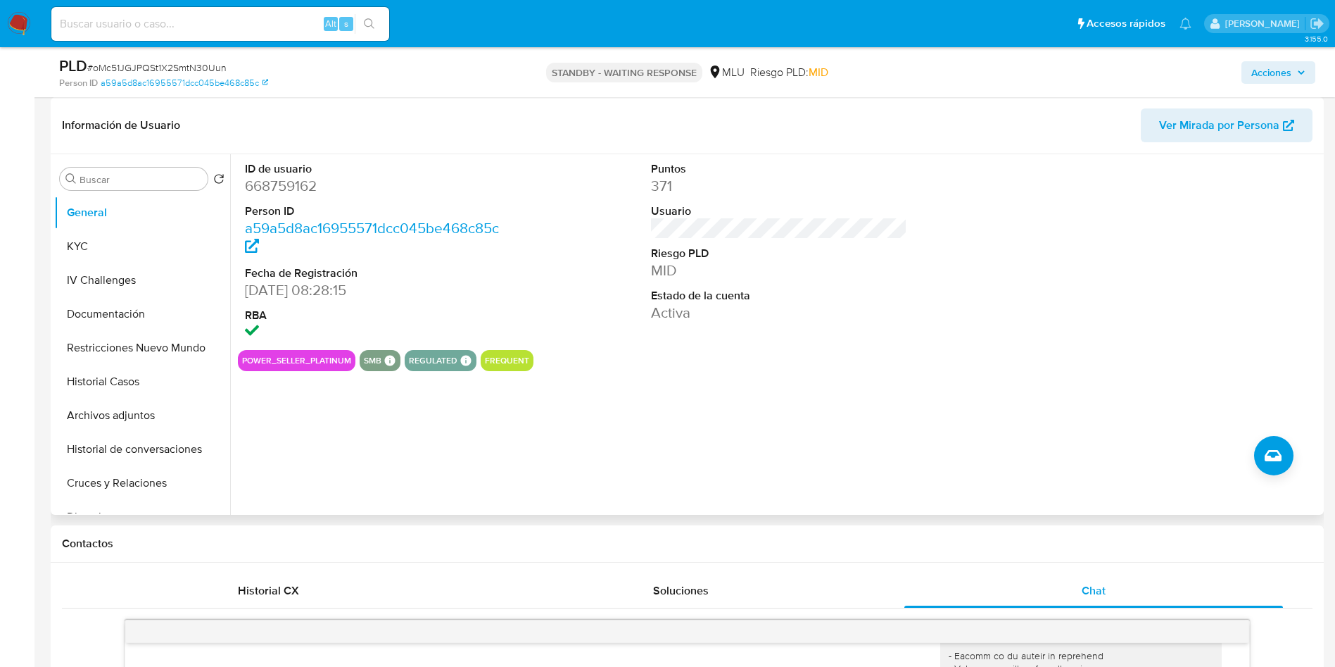
click at [1269, 241] on div at bounding box center [1185, 252] width 271 height 196
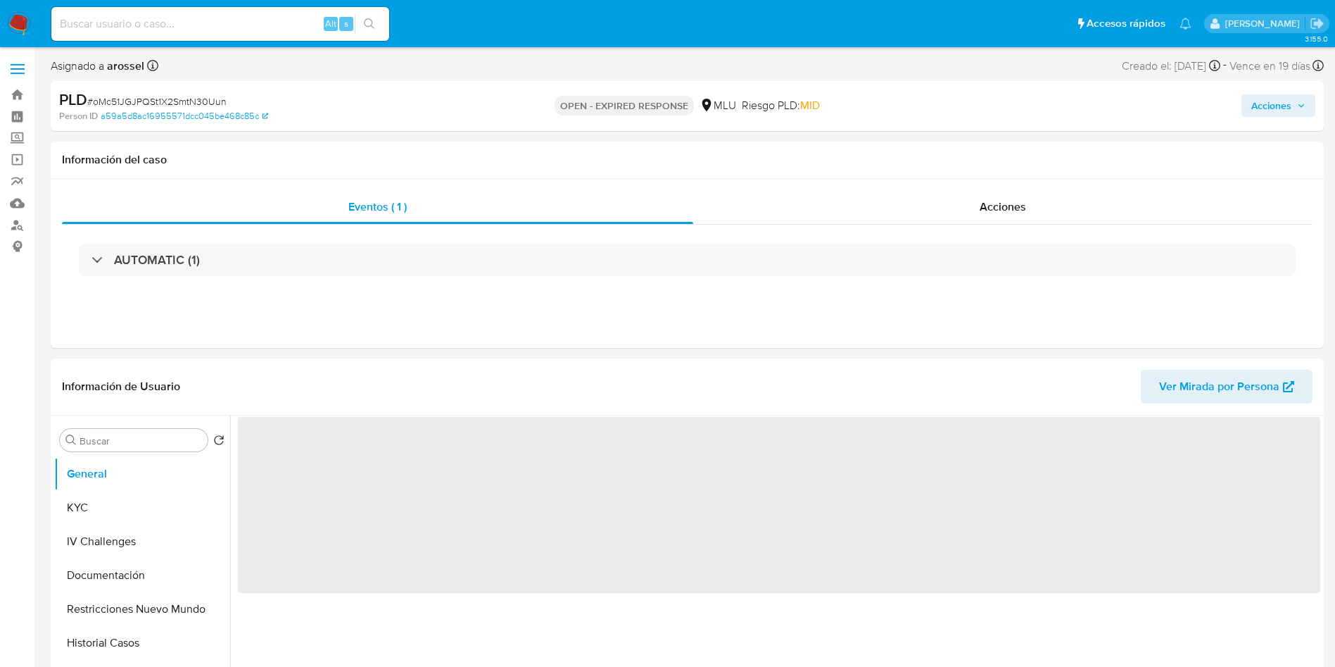
select select "10"
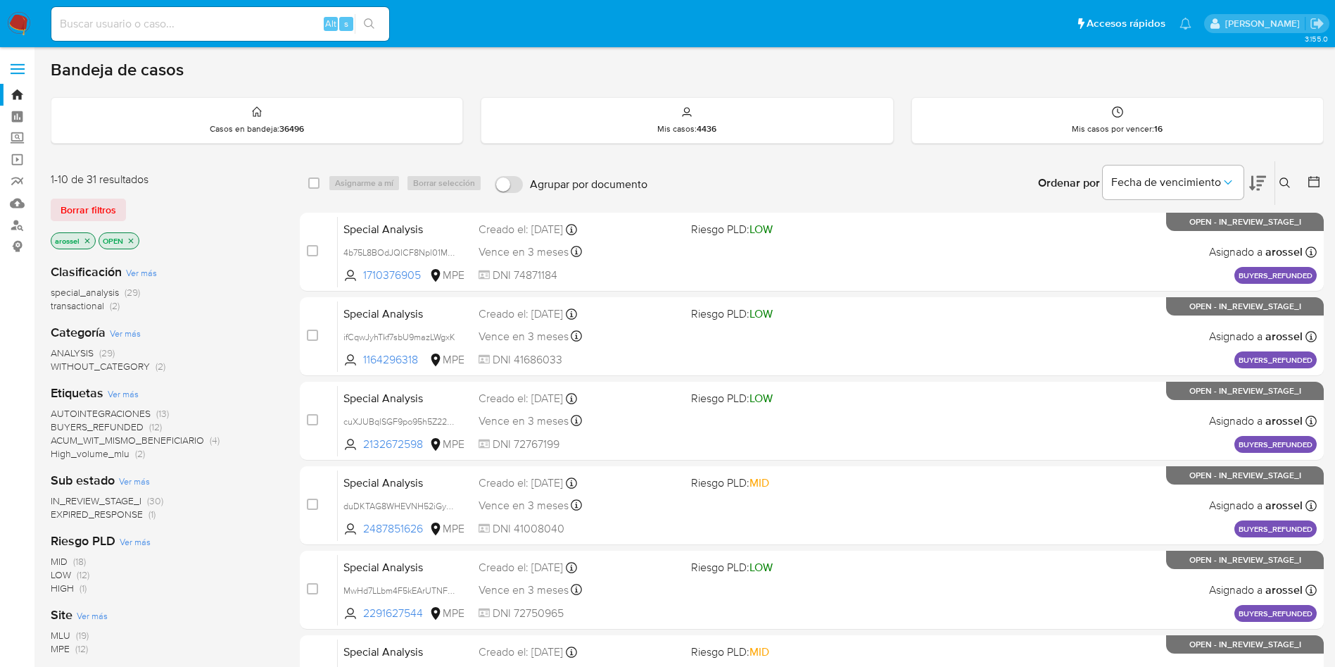
click at [121, 513] on span "EXPIRED_RESPONSE" at bounding box center [97, 514] width 92 height 14
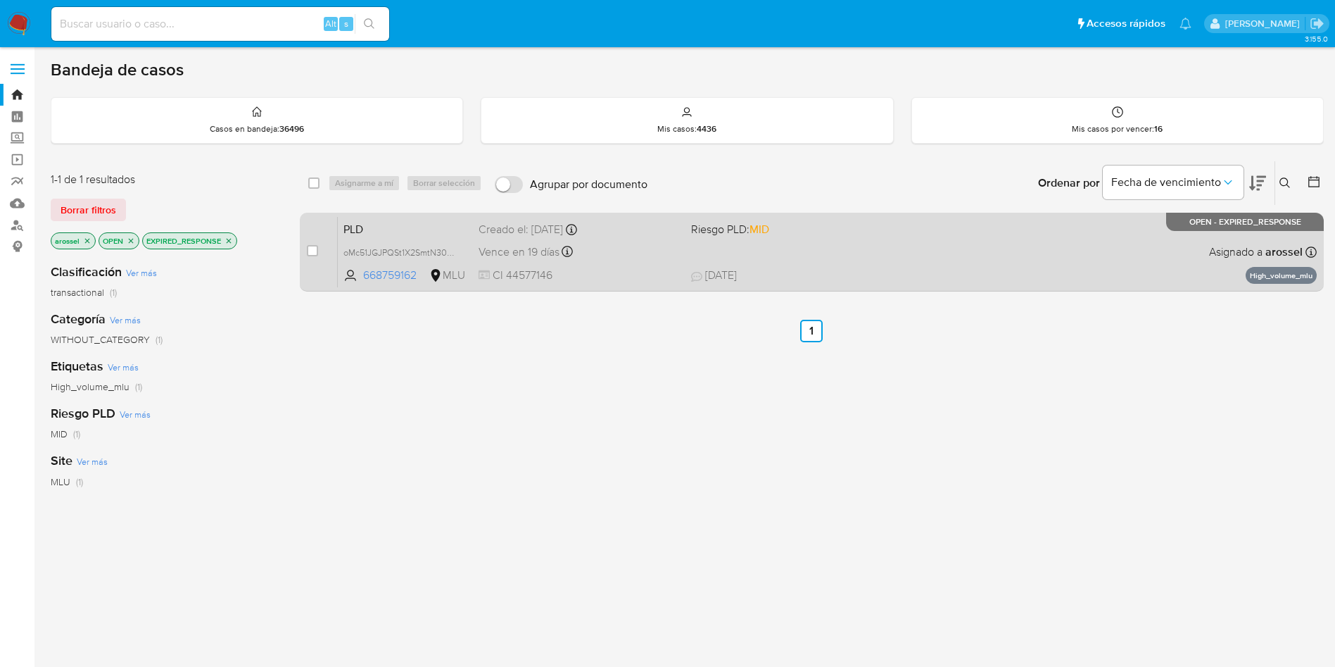
click at [318, 251] on div "case-item-checkbox No es posible asignar el caso" at bounding box center [322, 251] width 31 height 71
click at [314, 251] on input "checkbox" at bounding box center [312, 250] width 11 height 11
checkbox input "true"
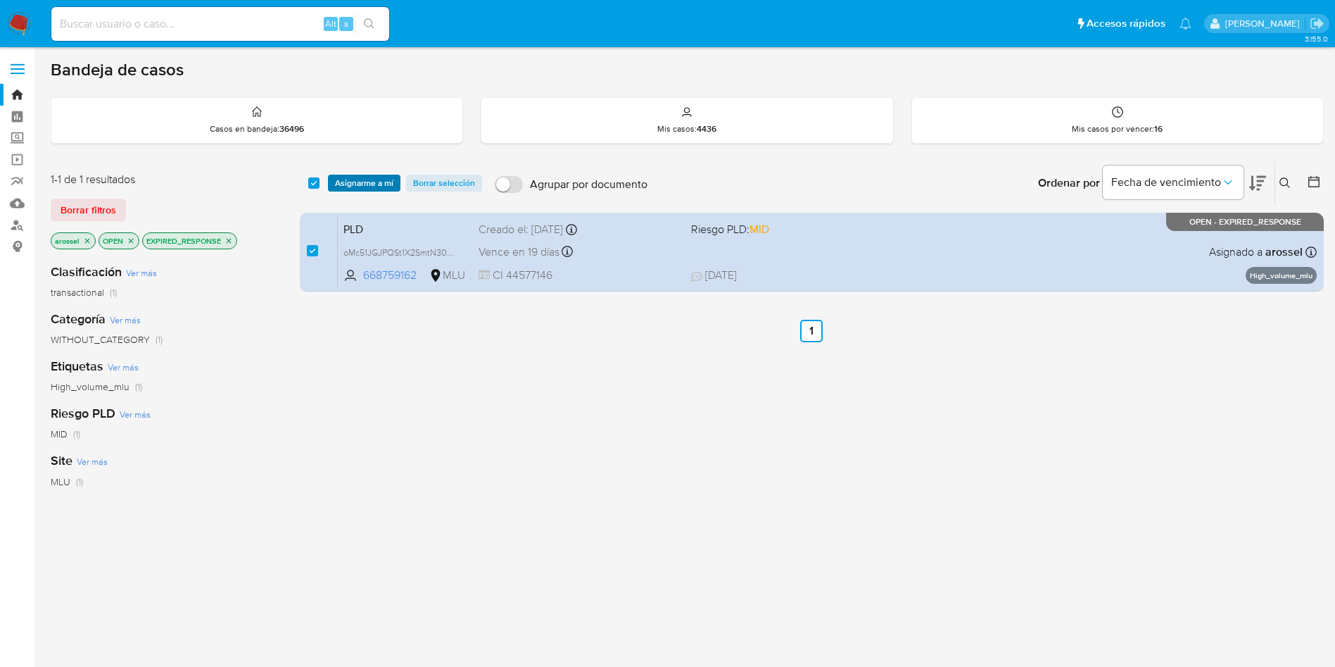
click at [373, 180] on span "Asignarme a mí" at bounding box center [364, 183] width 58 height 14
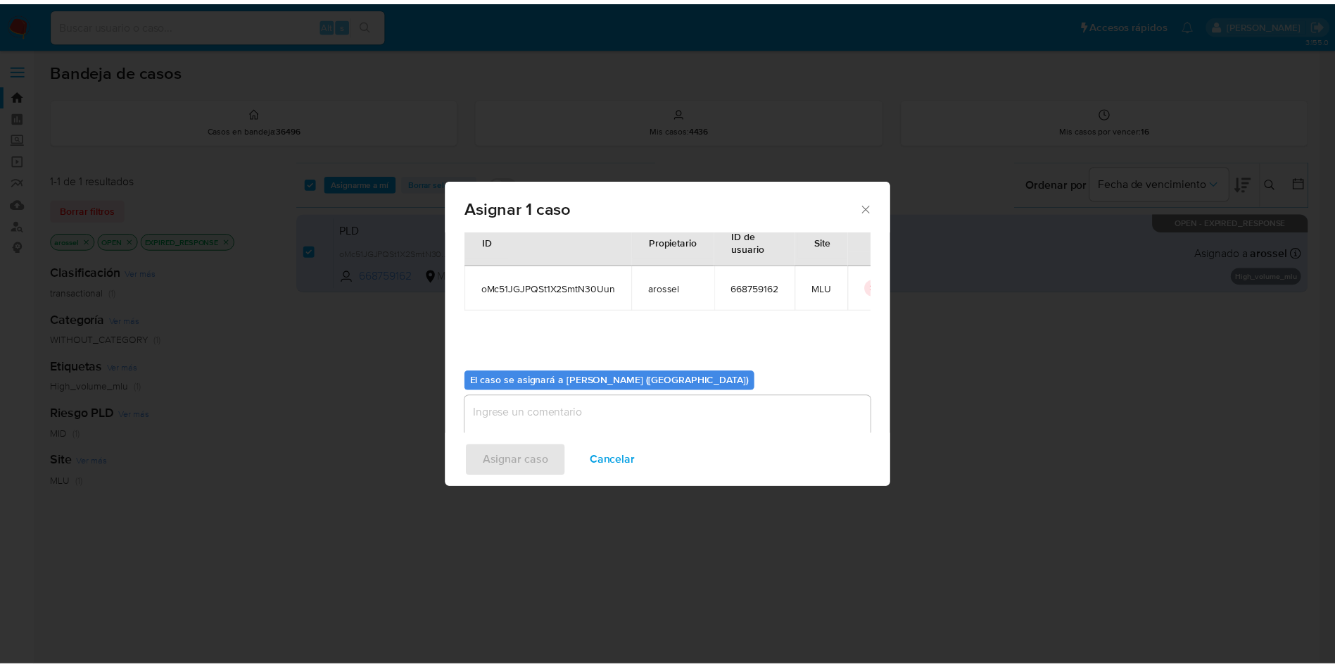
scroll to position [73, 0]
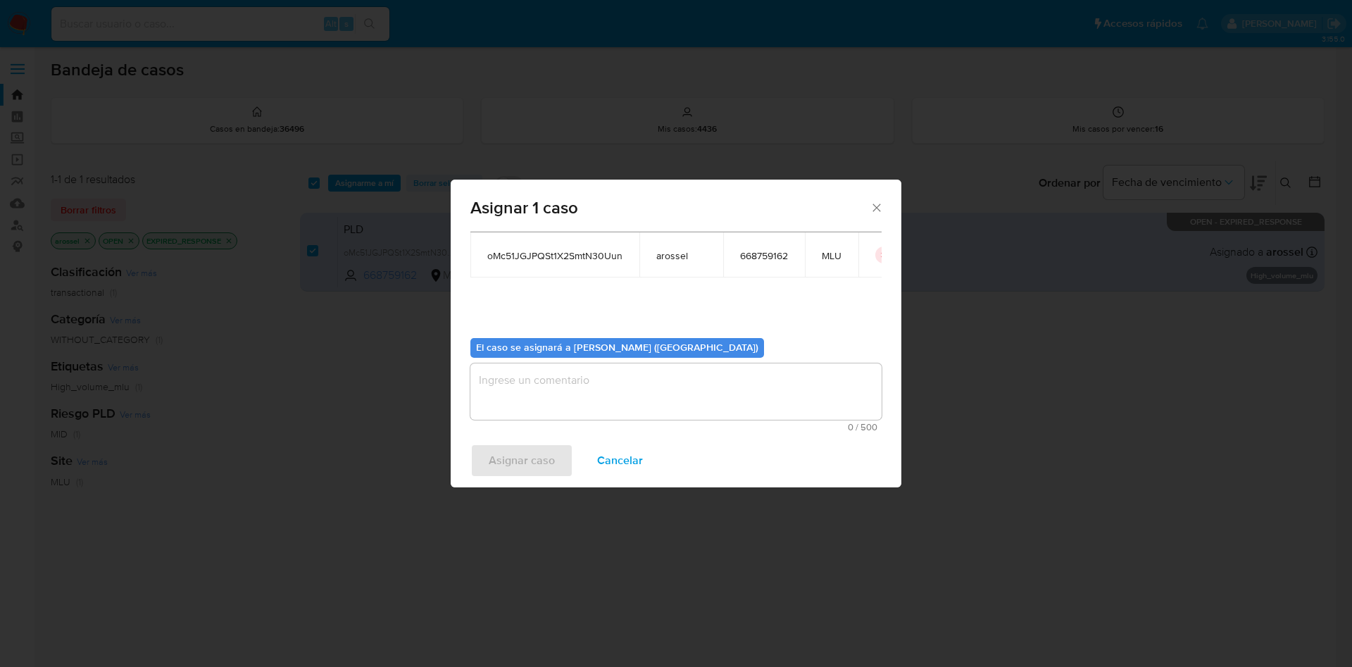
click at [565, 377] on textarea "assign-modal" at bounding box center [675, 391] width 411 height 56
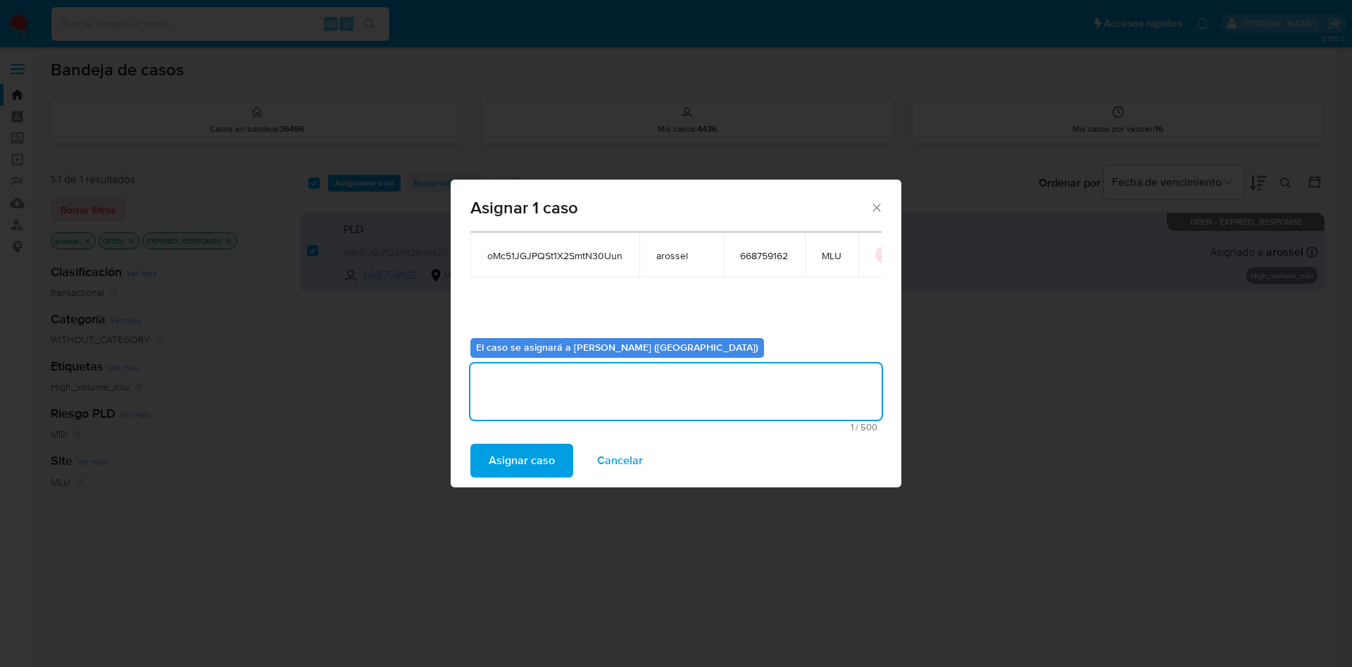
click at [513, 460] on span "Asignar caso" at bounding box center [522, 460] width 66 height 31
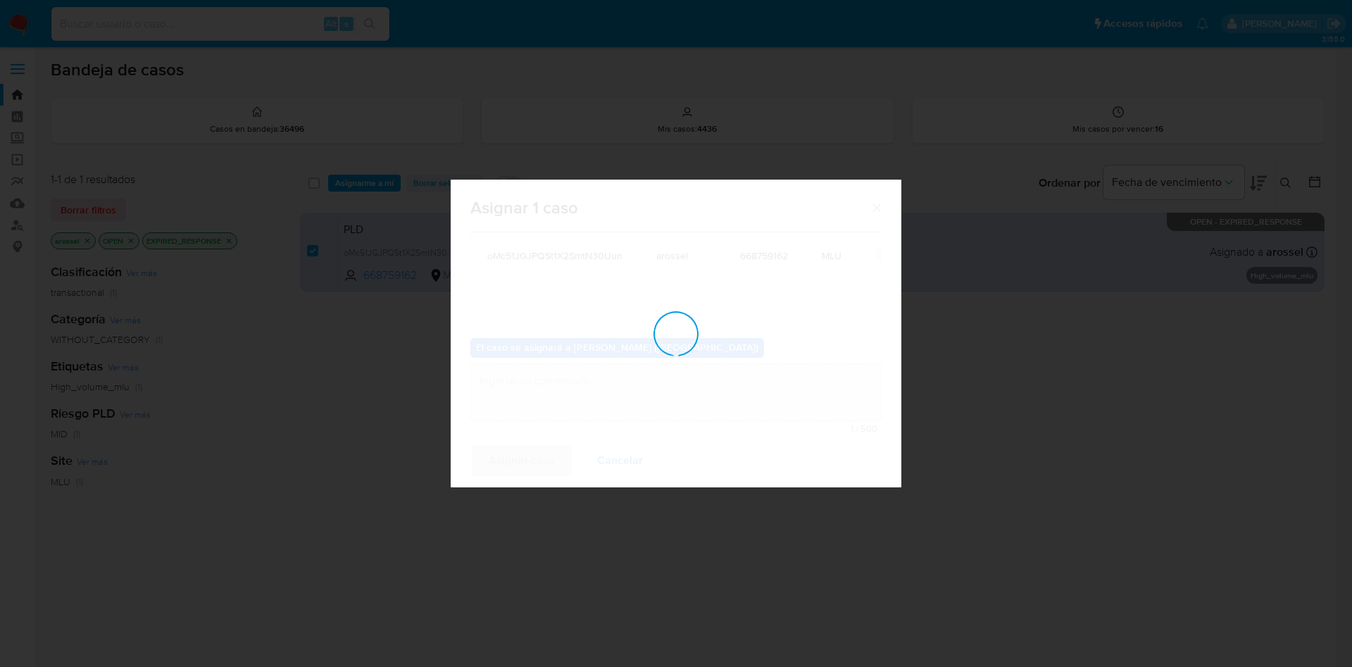
checkbox input "false"
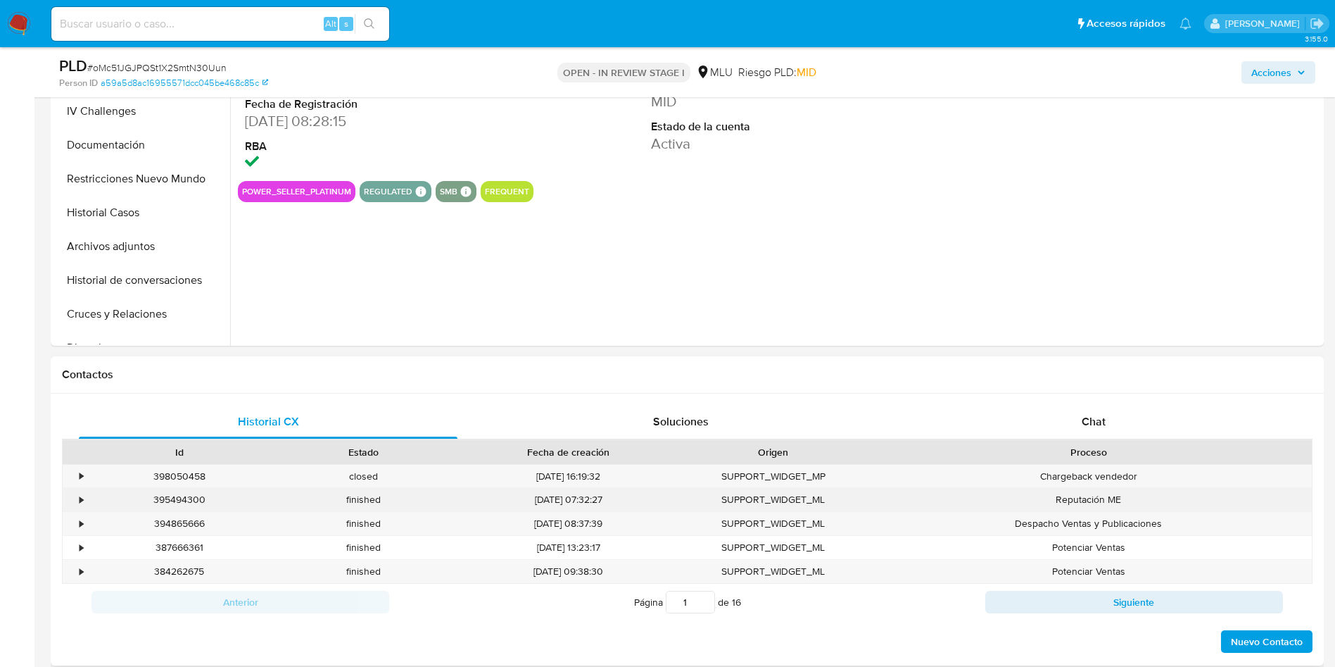
scroll to position [528, 0]
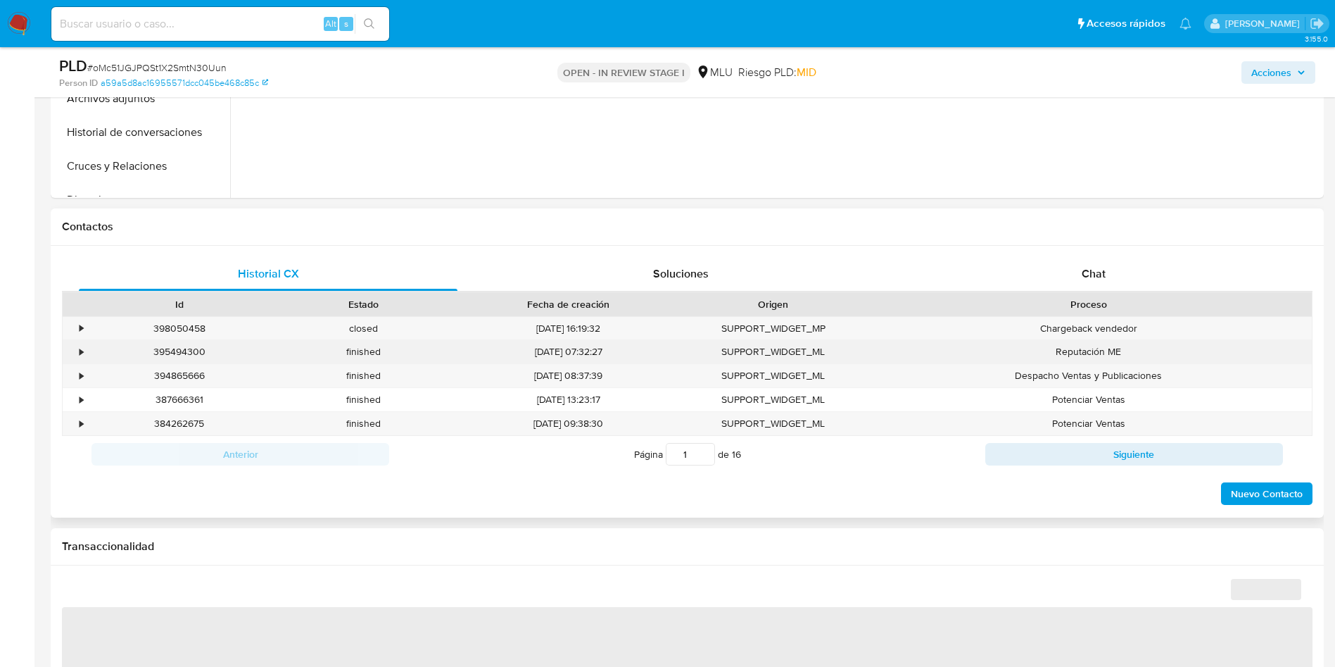
select select "10"
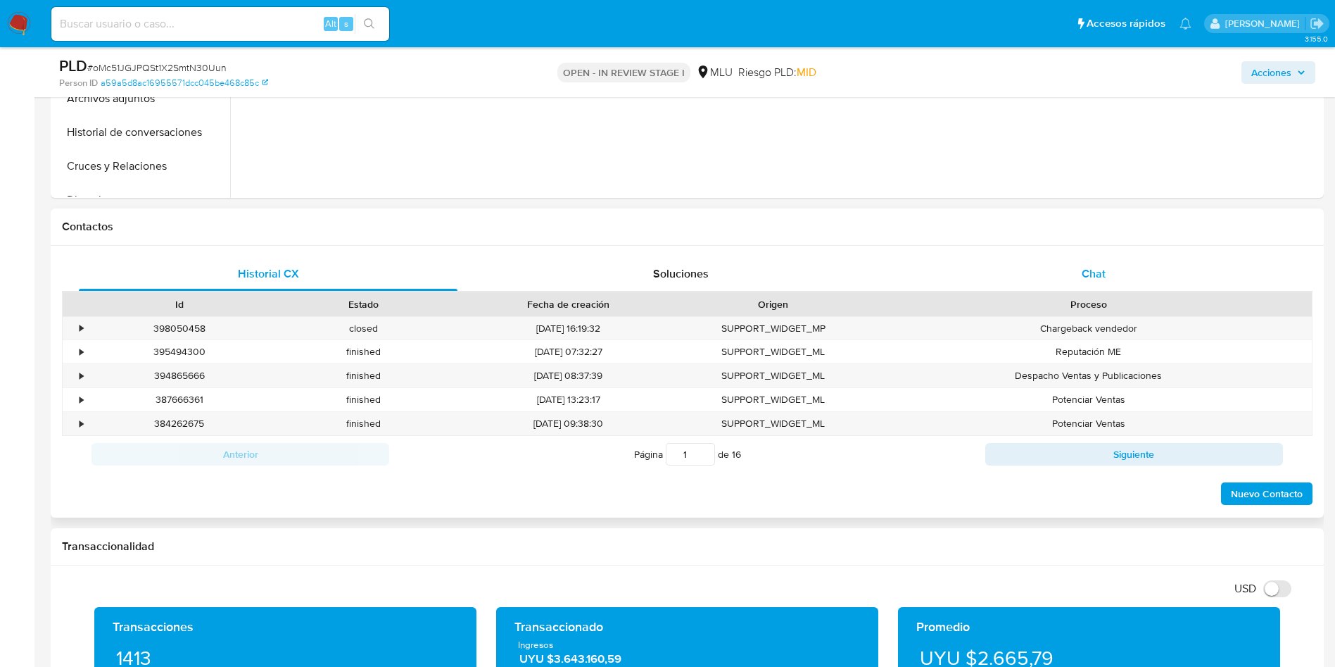
click at [1078, 284] on div "Chat" at bounding box center [1094, 274] width 379 height 34
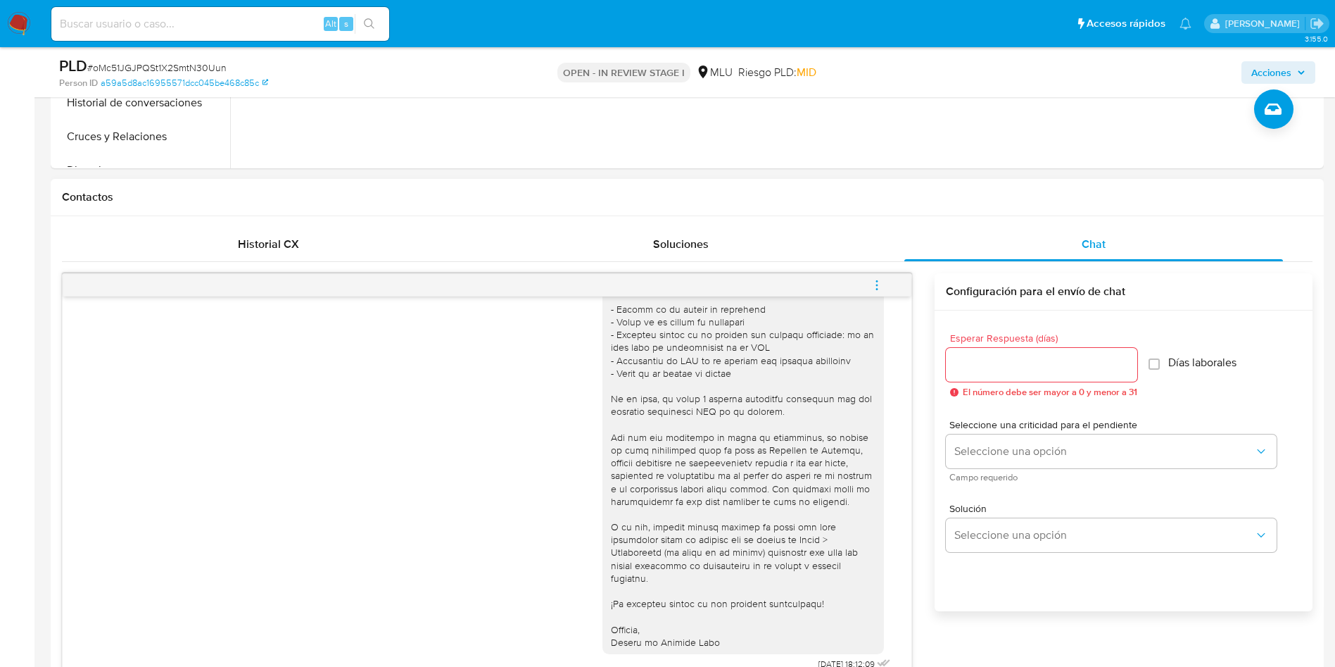
scroll to position [634, 0]
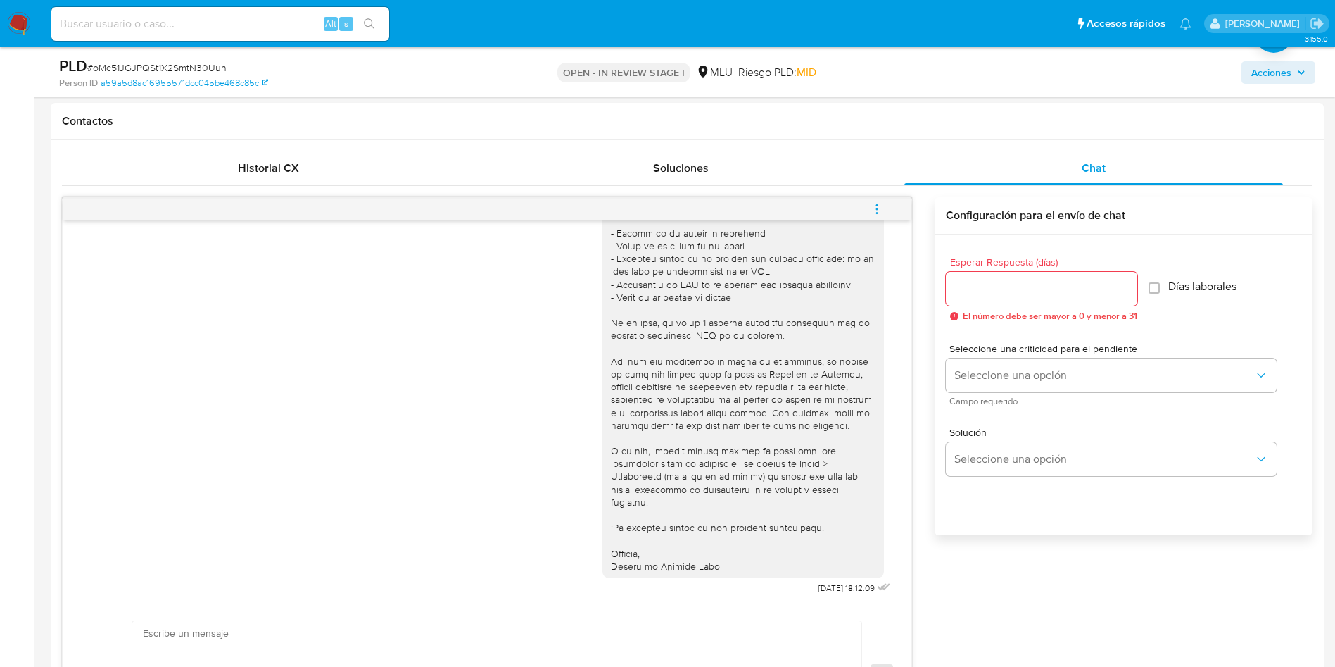
click at [878, 203] on icon "menu-action" at bounding box center [877, 209] width 13 height 13
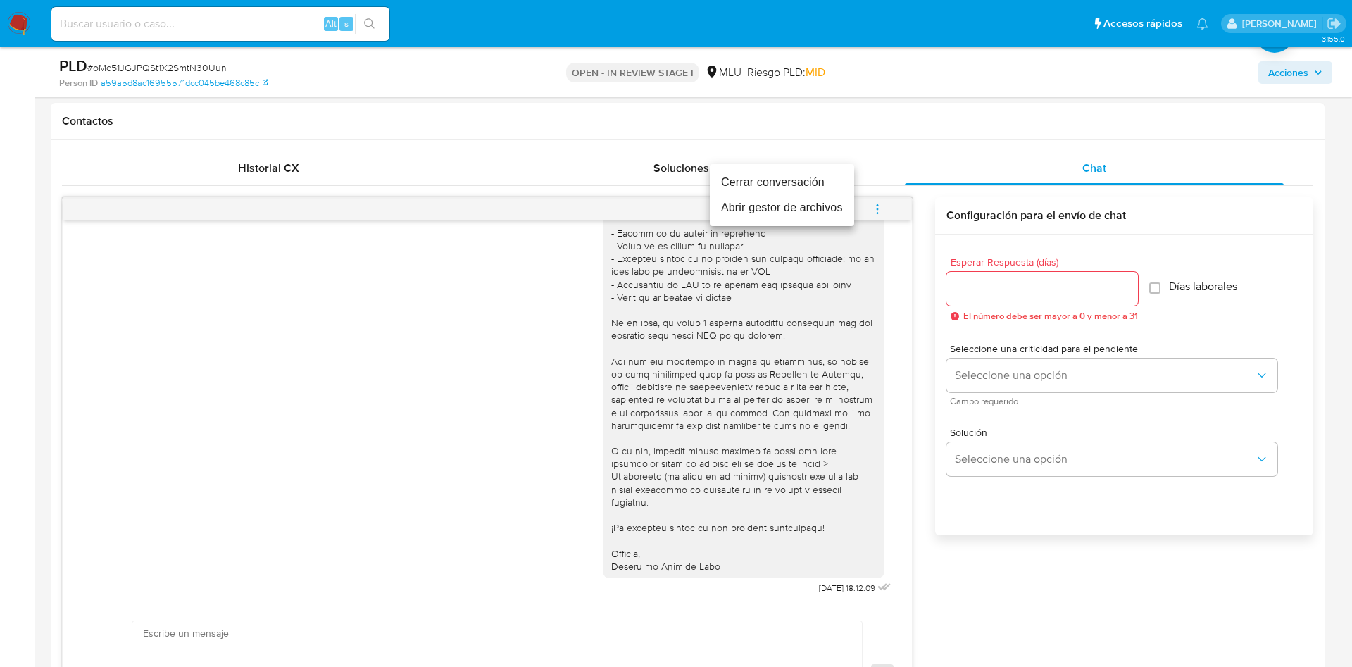
click at [812, 186] on li "Cerrar conversación" at bounding box center [782, 182] width 144 height 25
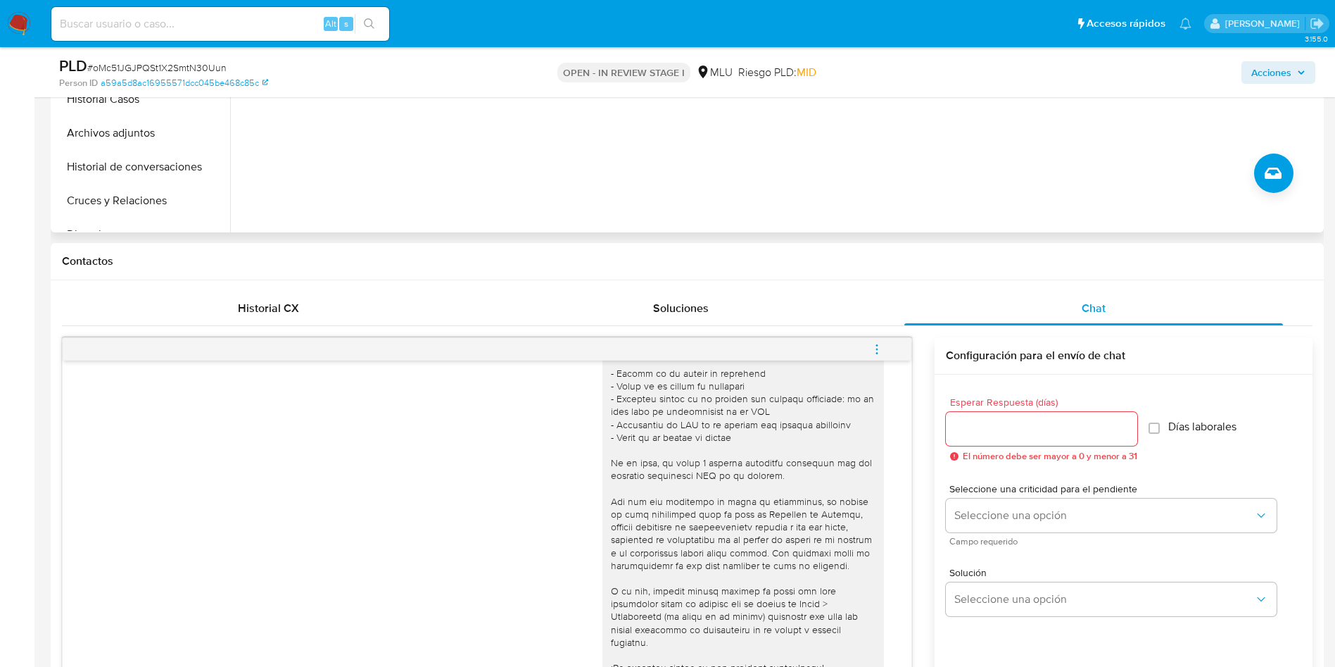
scroll to position [317, 0]
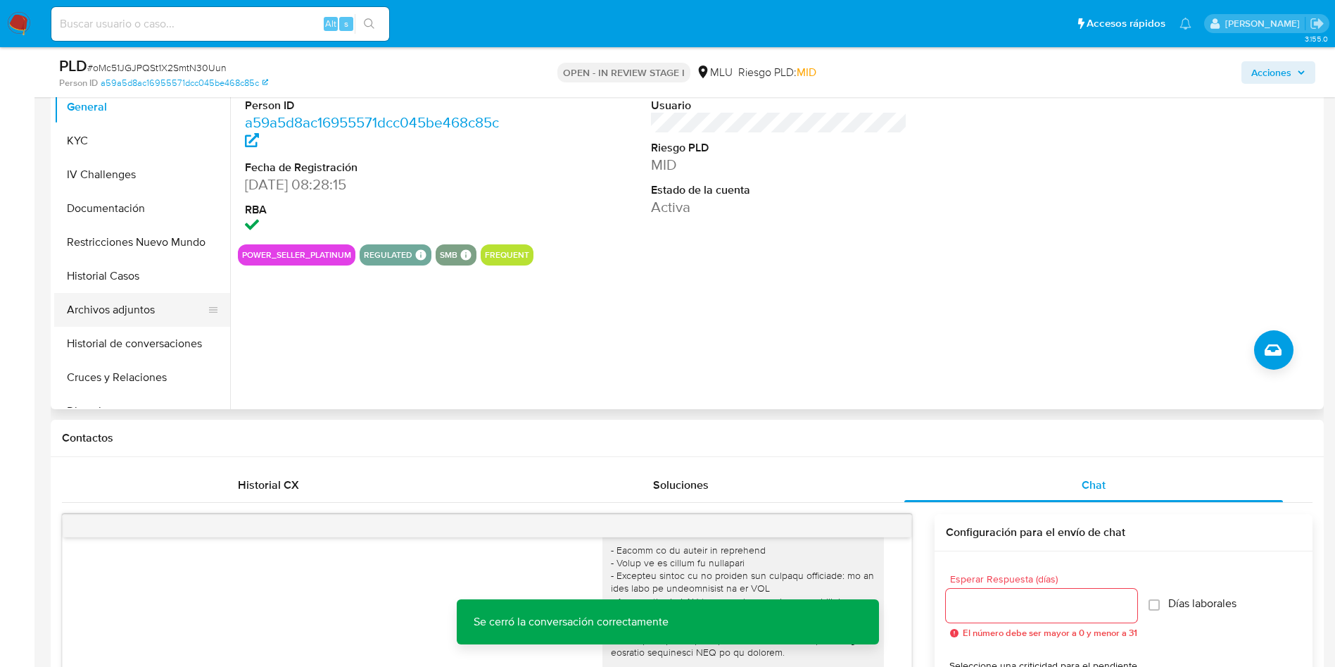
click at [163, 298] on button "Archivos adjuntos" at bounding box center [136, 310] width 165 height 34
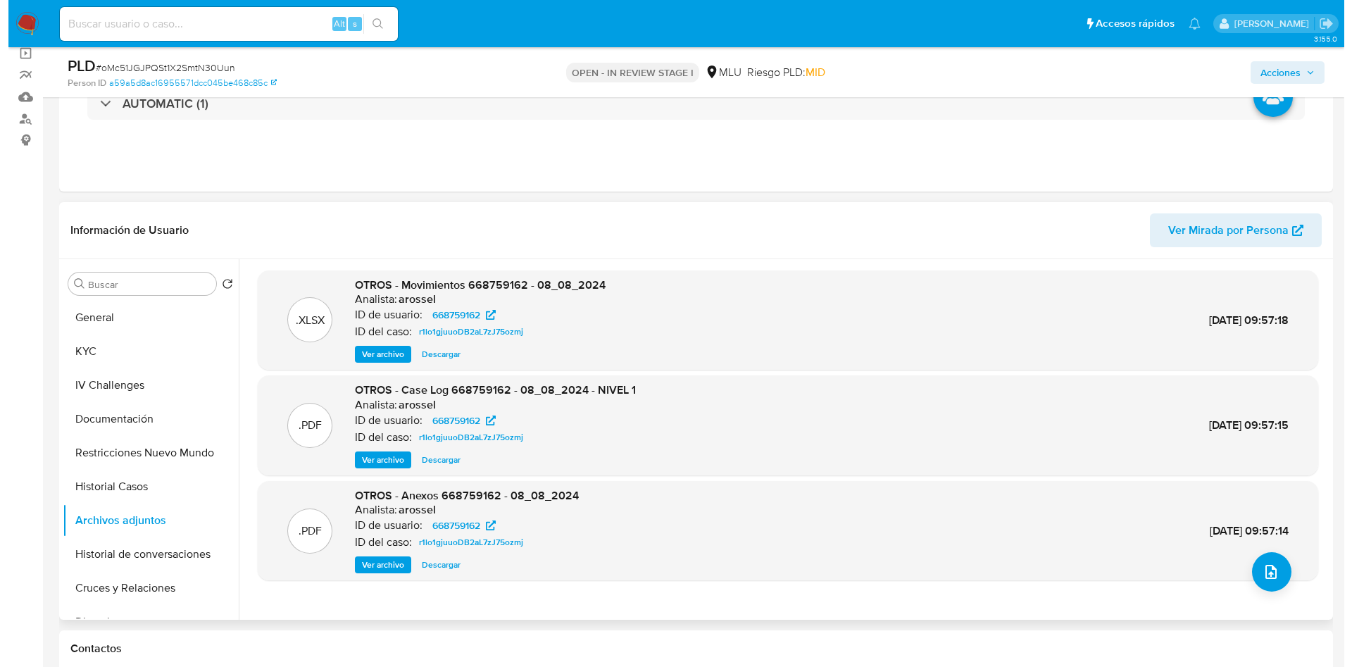
scroll to position [106, 0]
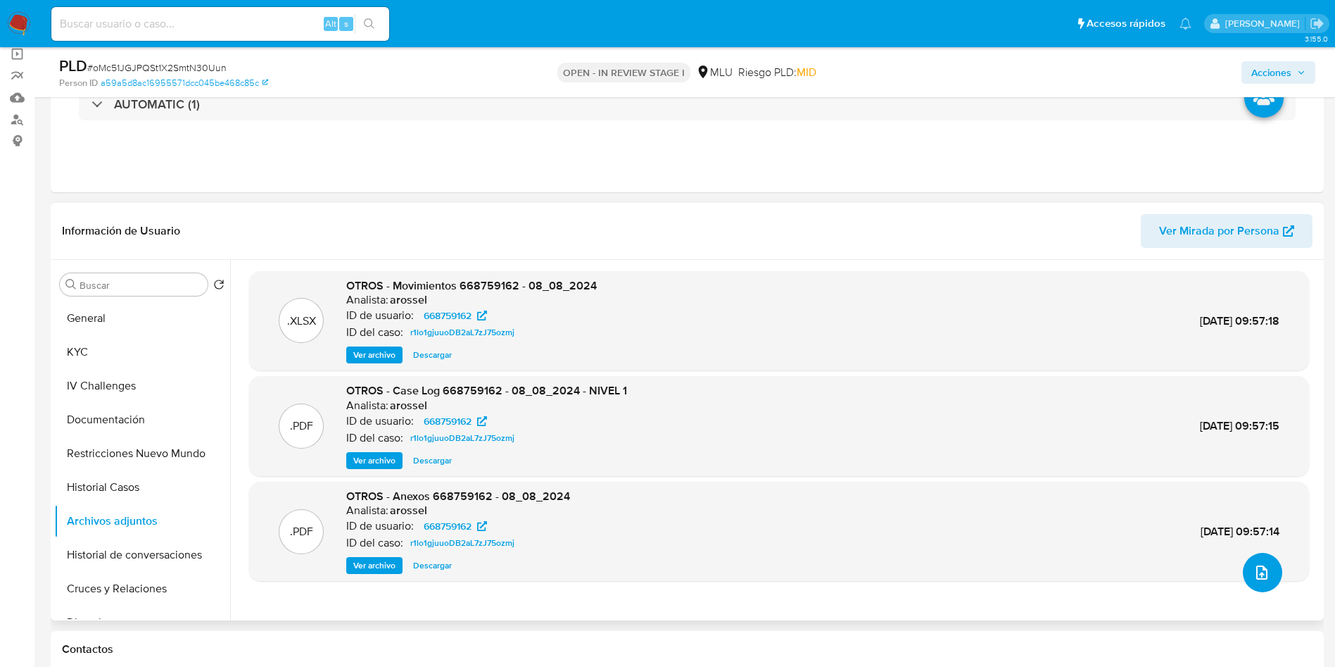
click at [1267, 580] on button "upload-file" at bounding box center [1262, 572] width 39 height 39
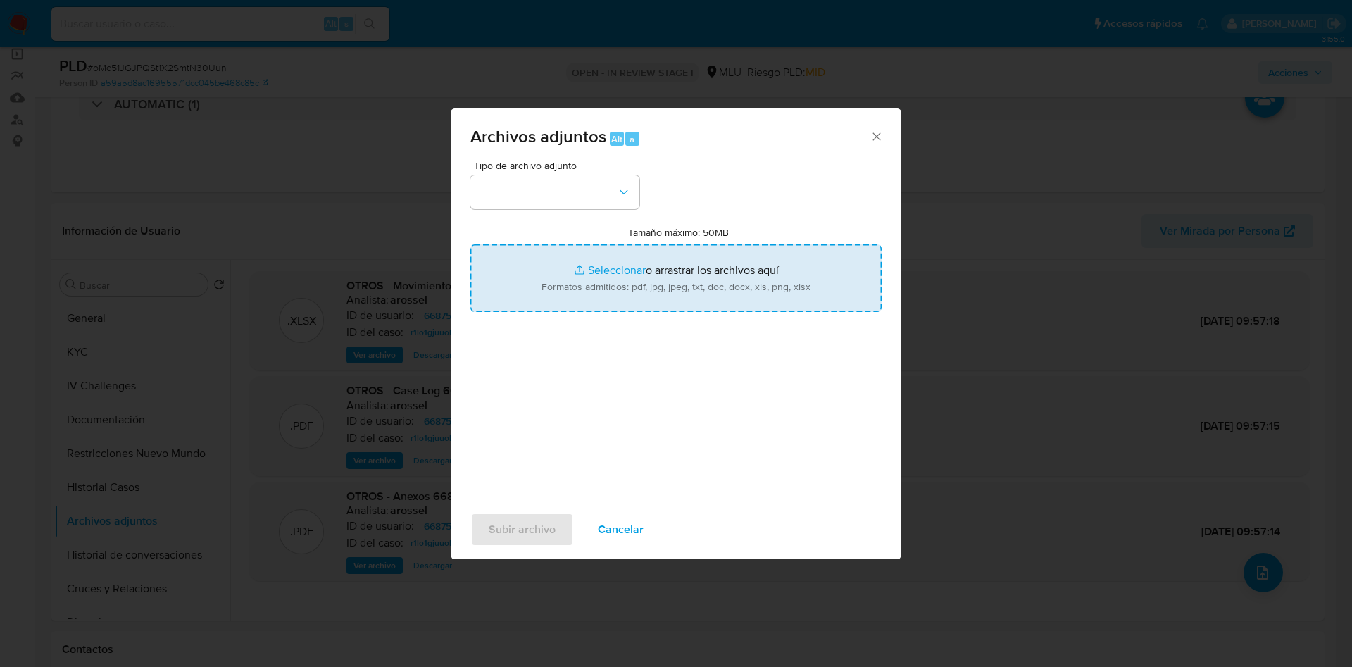
click at [791, 287] on input "Tamaño máximo: 50MB Seleccionar archivos" at bounding box center [675, 278] width 411 height 68
type input "C:\fakepath\Case Log 668759162 - 19_08_2025.pdf"
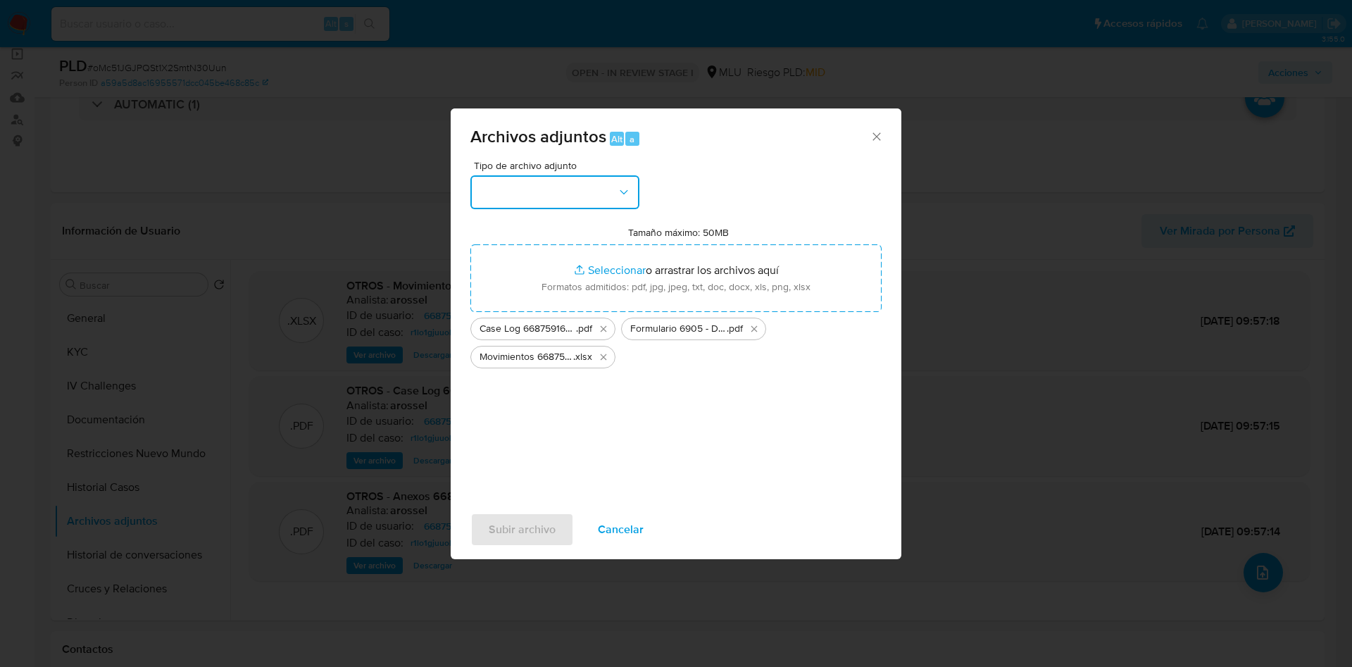
click at [571, 193] on button "button" at bounding box center [554, 192] width 169 height 34
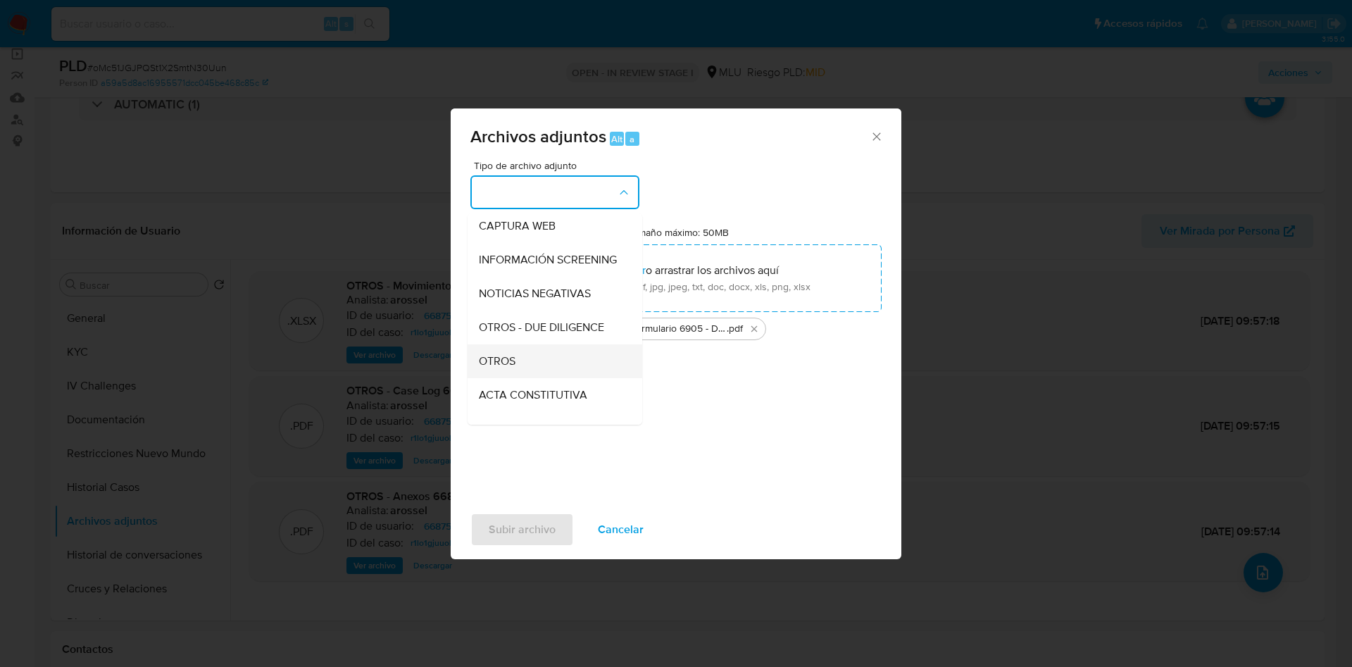
click at [561, 365] on div "OTROS" at bounding box center [551, 361] width 144 height 34
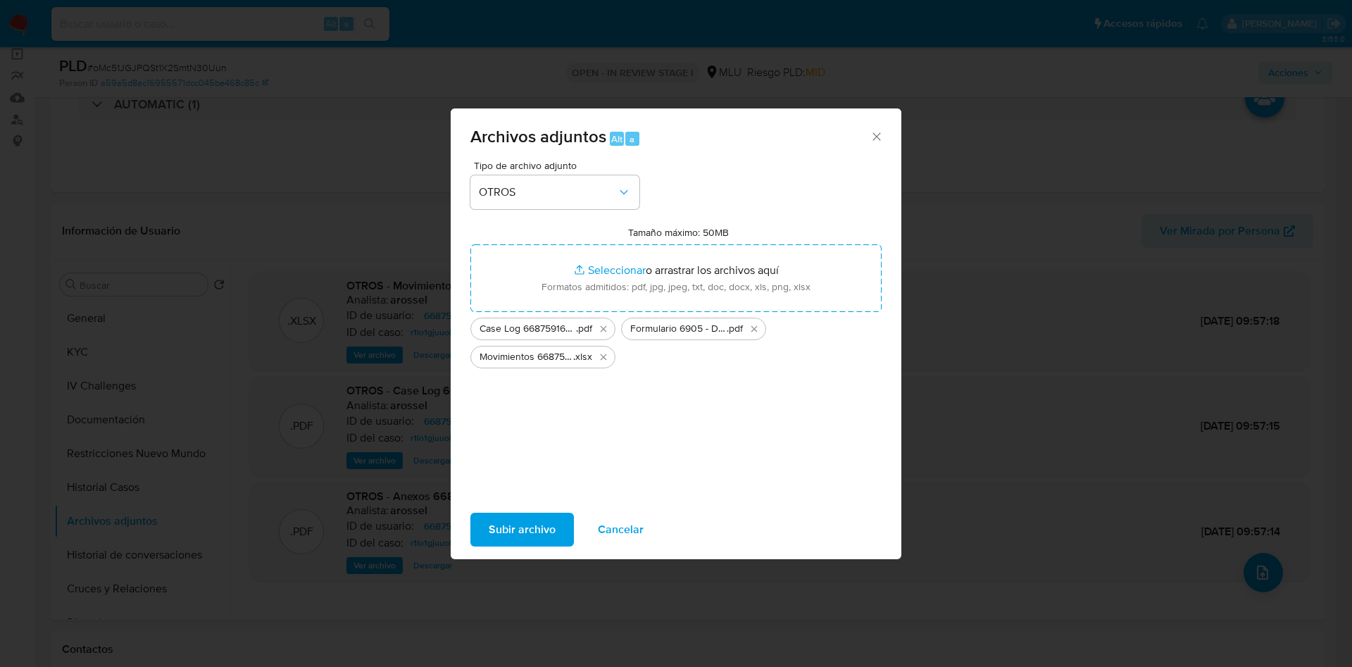
click at [546, 514] on span "Subir archivo" at bounding box center [522, 529] width 67 height 31
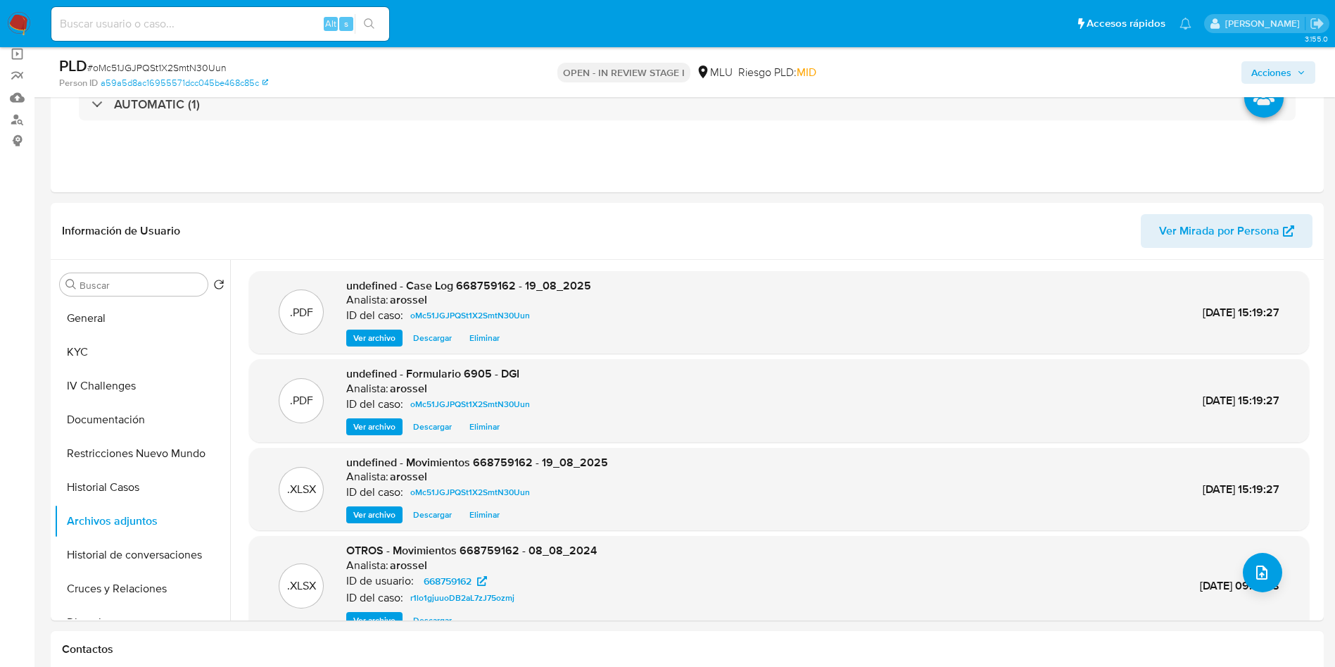
click at [1281, 75] on span "Acciones" at bounding box center [1272, 72] width 40 height 23
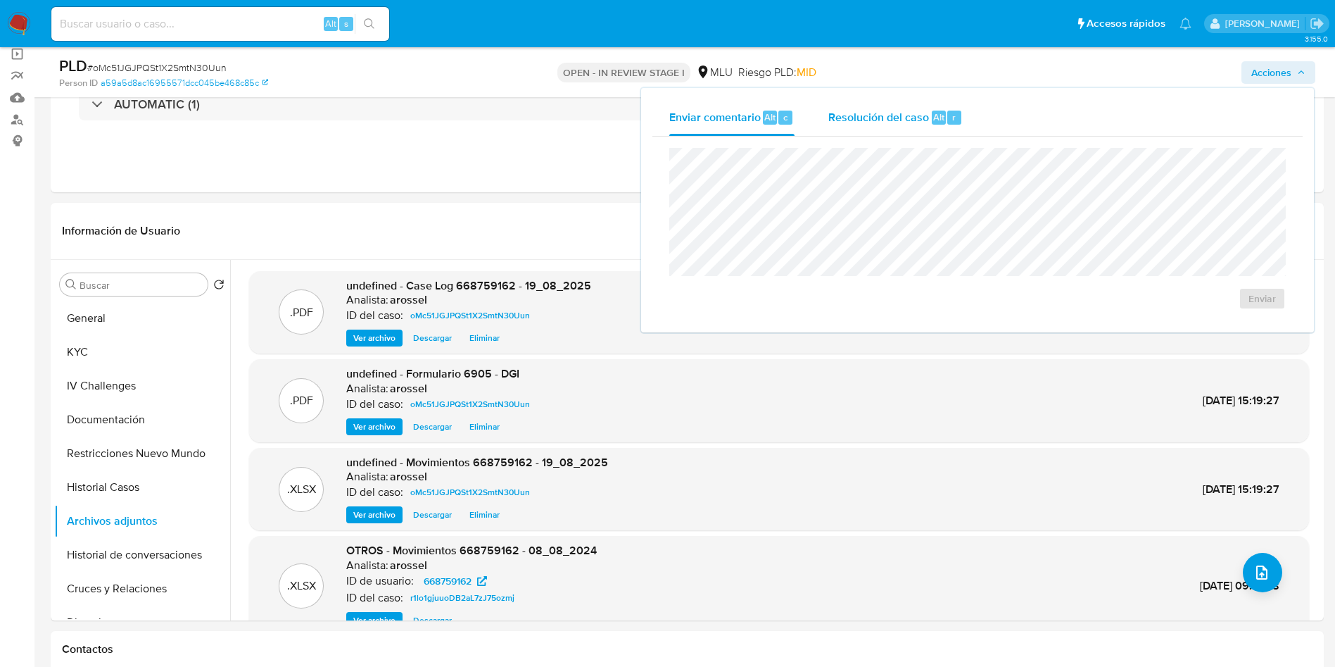
click at [869, 116] on span "Resolución del caso" at bounding box center [879, 116] width 101 height 16
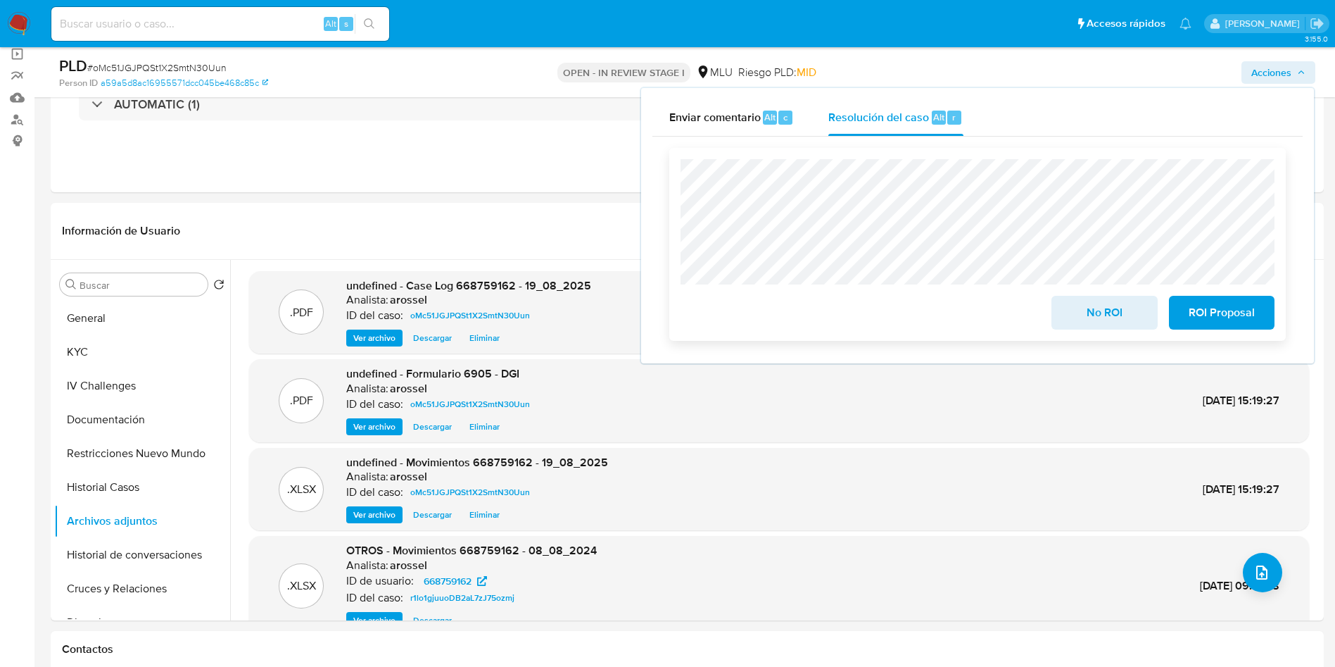
click at [1097, 316] on span "No ROI" at bounding box center [1104, 312] width 69 height 31
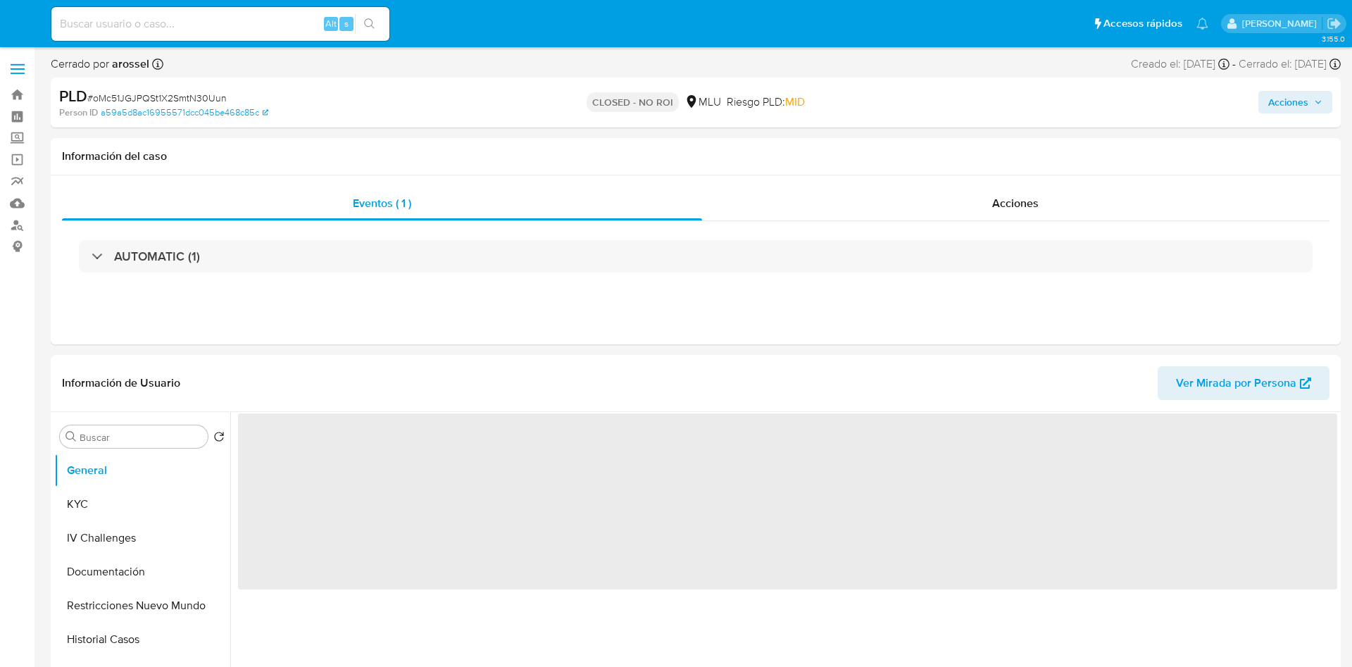
select select "10"
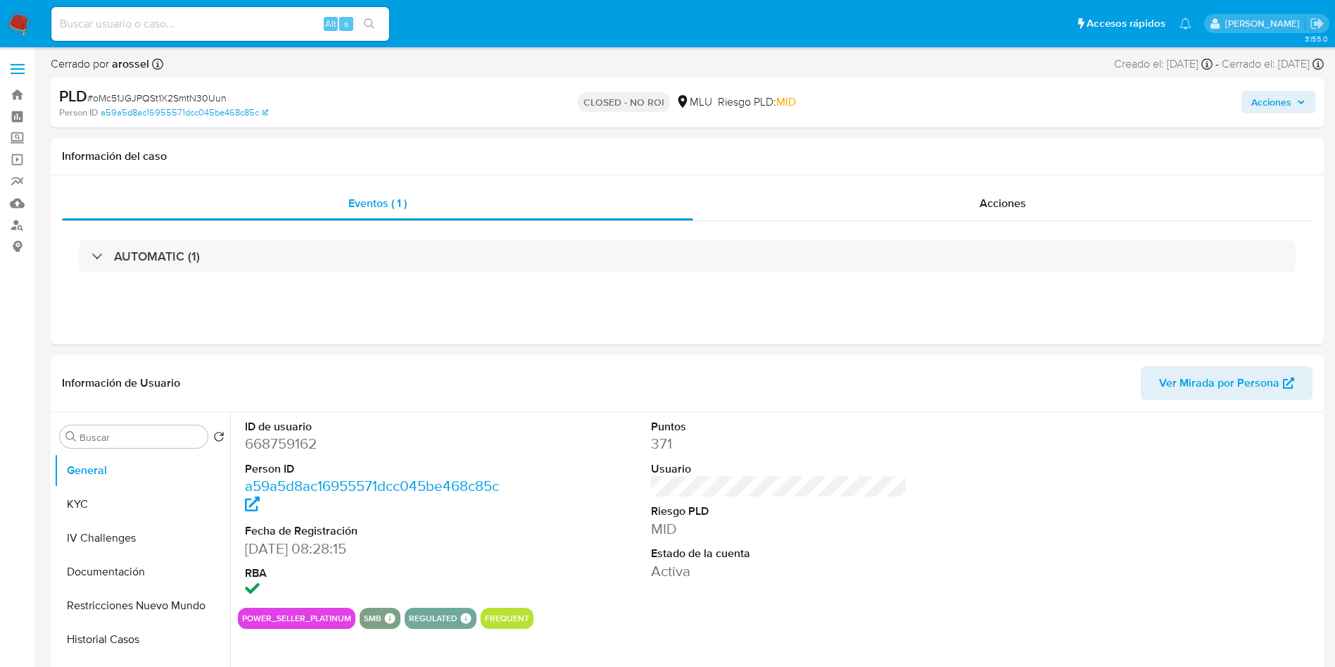
click at [206, 99] on span "# oMc51JGJPQSt1X2SmtN30Uun" at bounding box center [156, 98] width 139 height 14
copy span "oMc51JGJPQSt1X2SmtN30Uun"
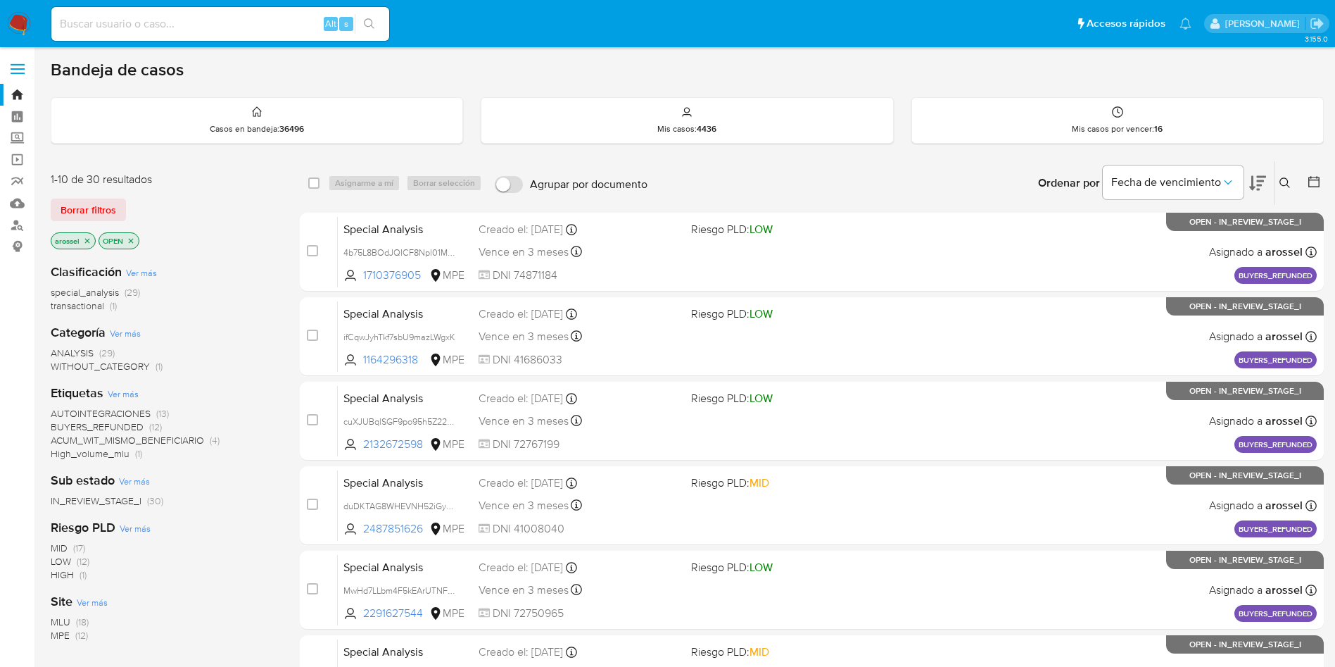
click at [191, 26] on input at bounding box center [220, 24] width 338 height 18
paste input "gND1m8Hh6ekCTre833yAkz1w"
type input "gND1m8Hh6ekCTre833yAkz1w"
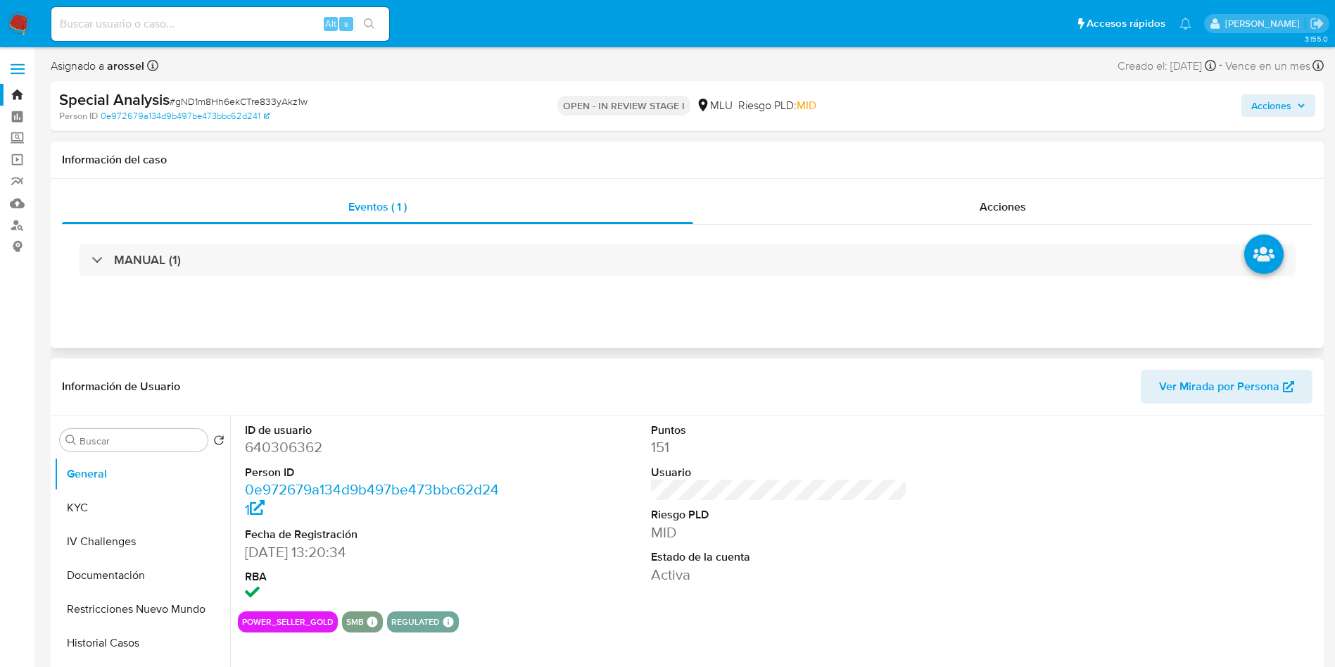
select select "10"
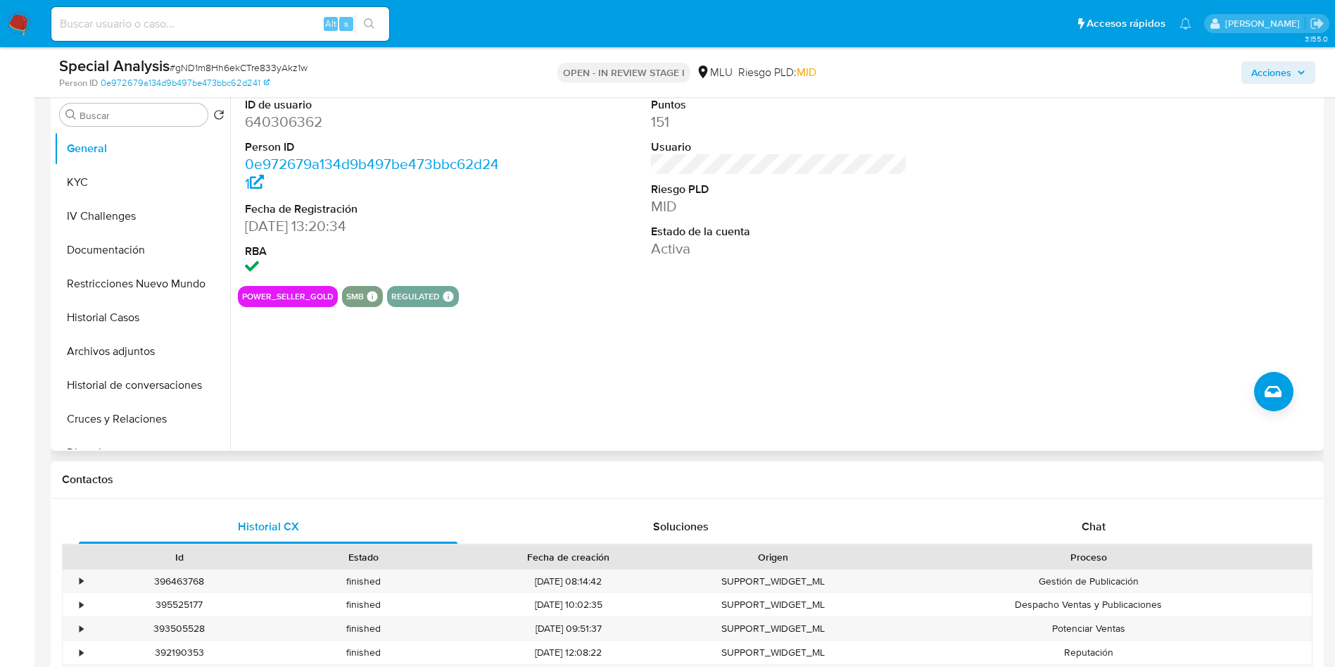
scroll to position [422, 0]
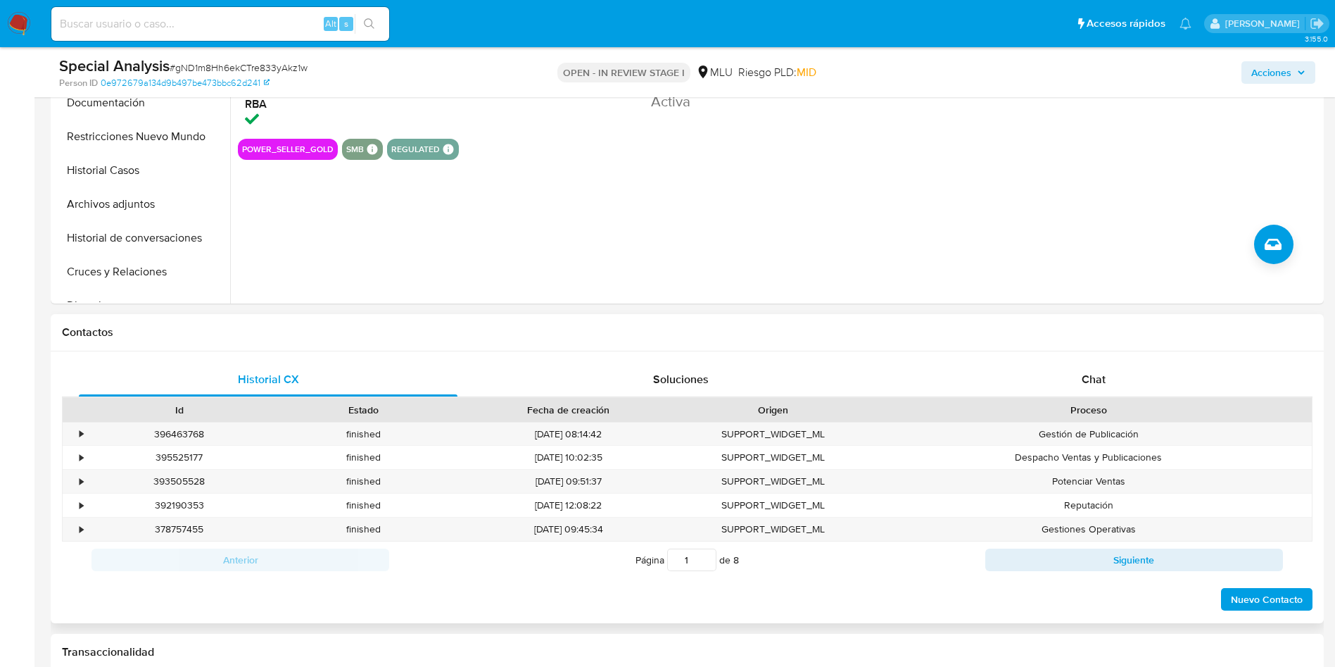
click at [453, 463] on div "Historial CX Soluciones Chat Id Estado Fecha de creación Origen Proceso • 39646…" at bounding box center [449, 502] width 7 height 79
click at [1093, 393] on div "Chat" at bounding box center [1094, 380] width 379 height 34
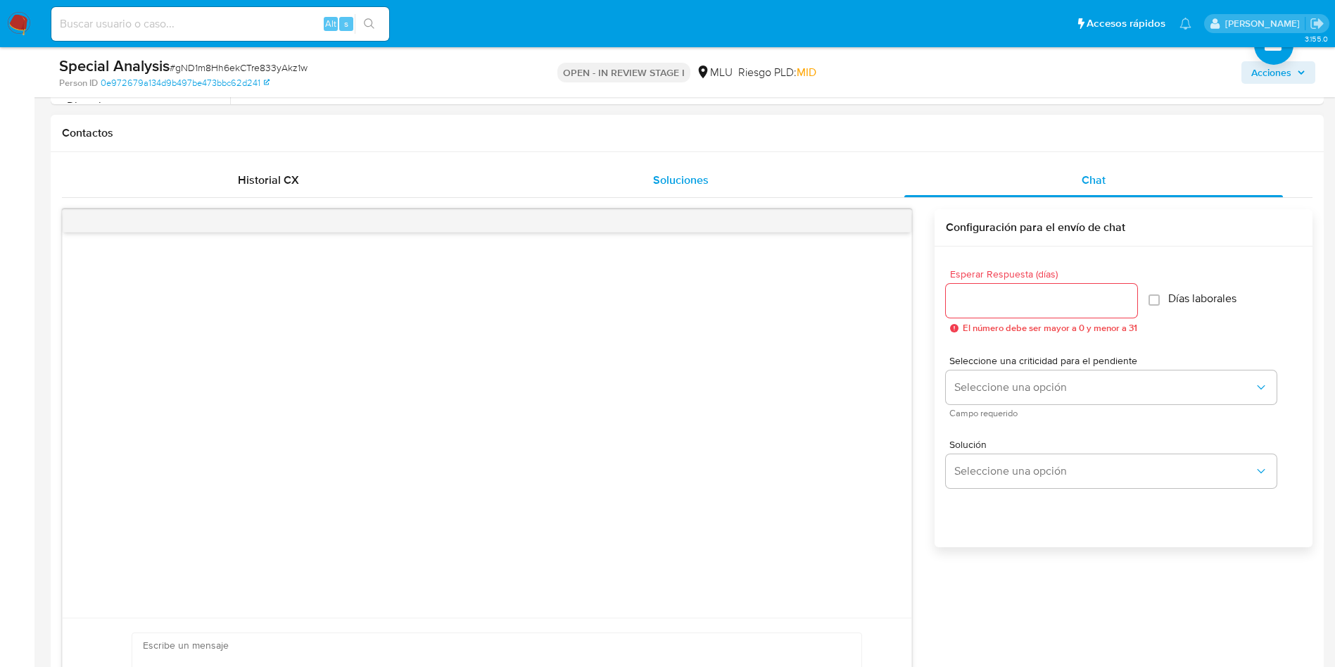
scroll to position [634, 0]
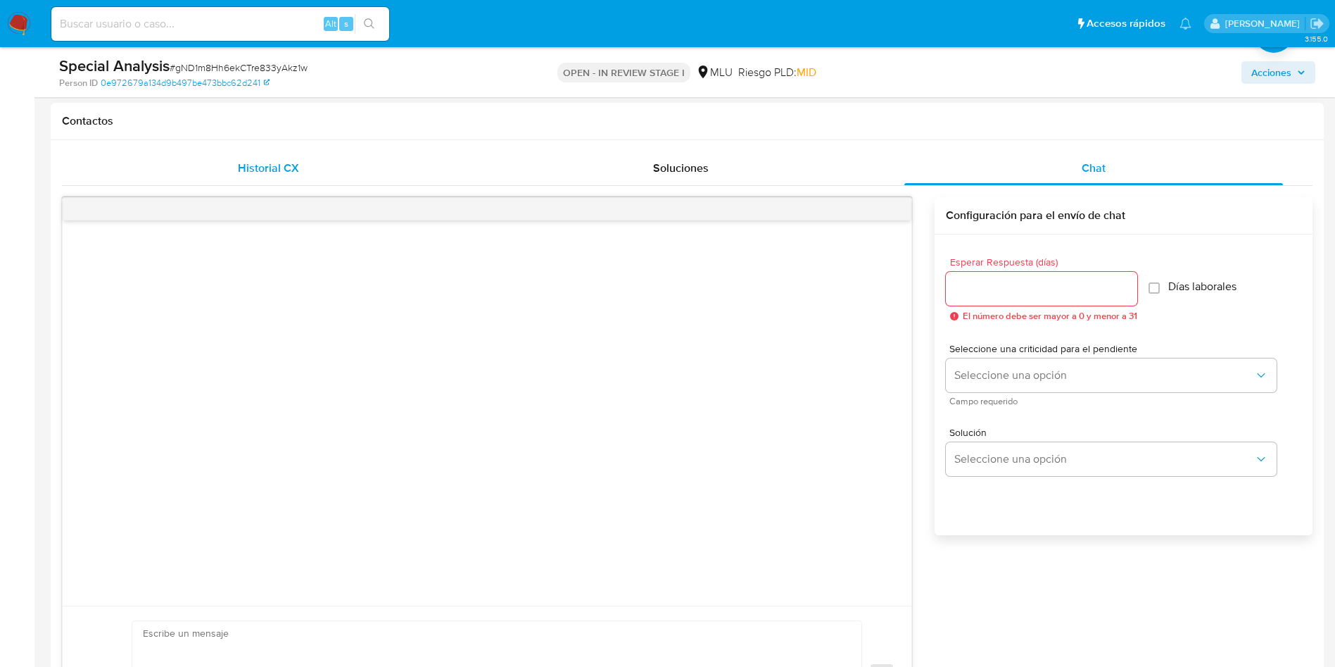
drag, startPoint x: 286, startPoint y: 165, endPoint x: 282, endPoint y: 173, distance: 9.2
click at [285, 165] on span "Historial CX" at bounding box center [268, 168] width 61 height 16
